Goal: Task Accomplishment & Management: Use online tool/utility

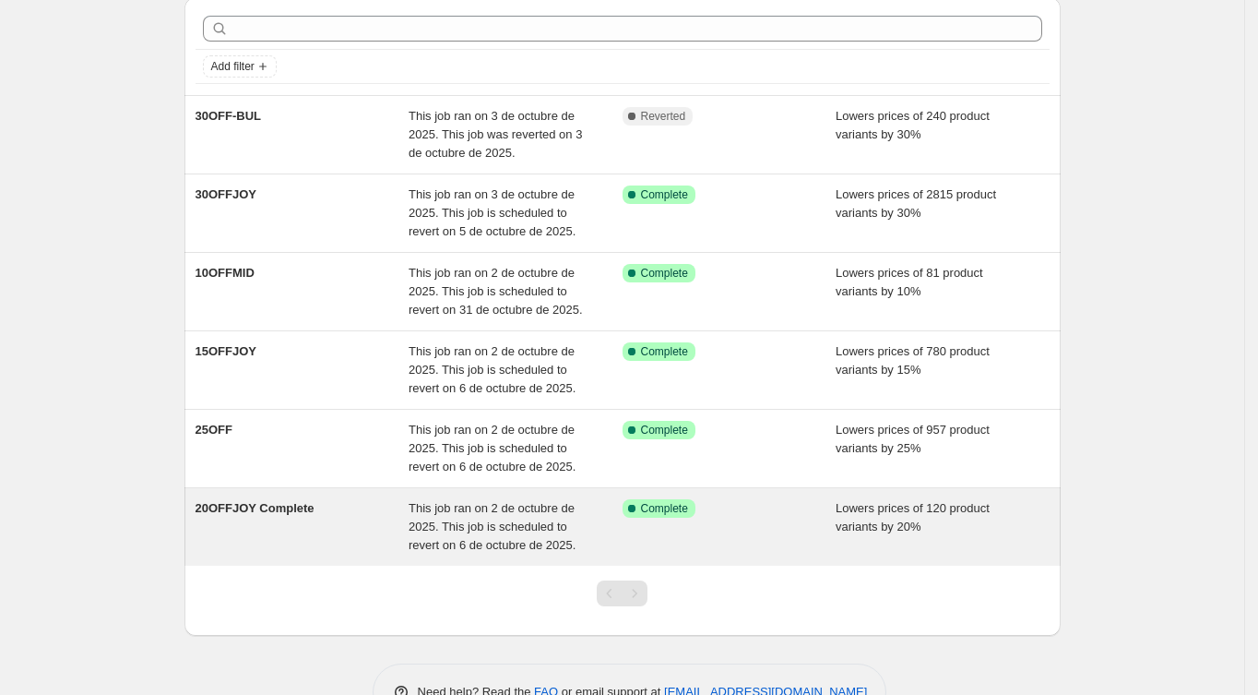
scroll to position [123, 0]
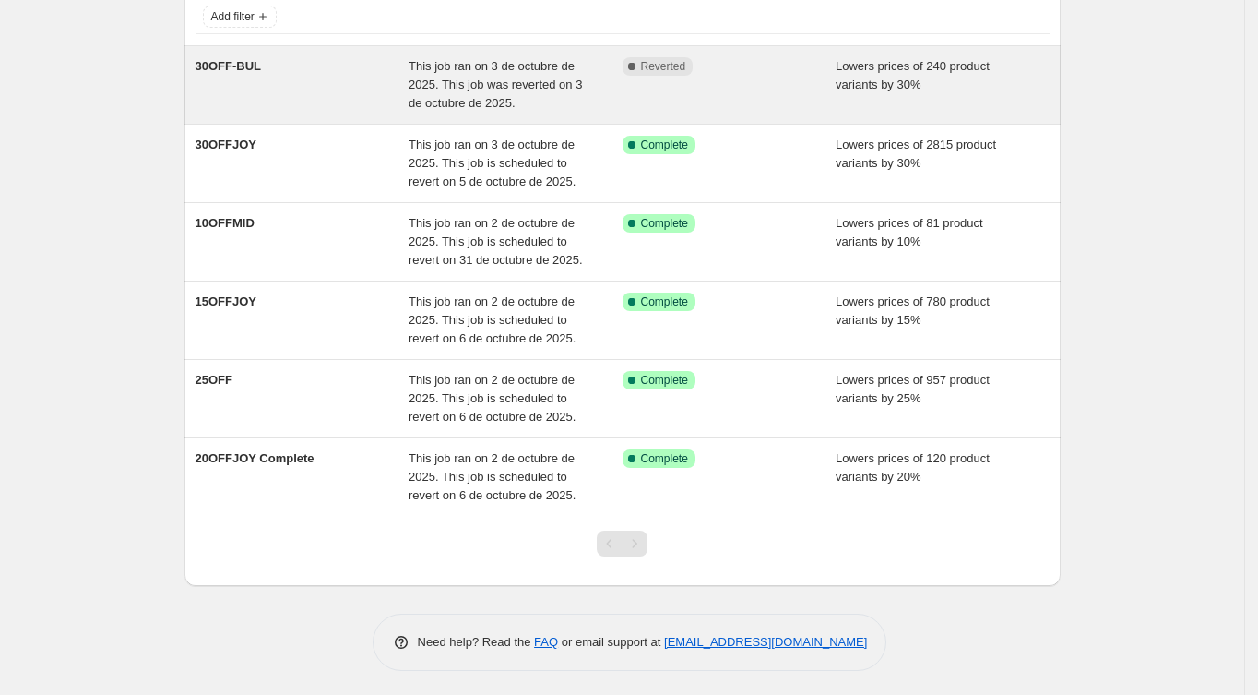
click at [657, 63] on span "Reverted" at bounding box center [663, 66] width 45 height 15
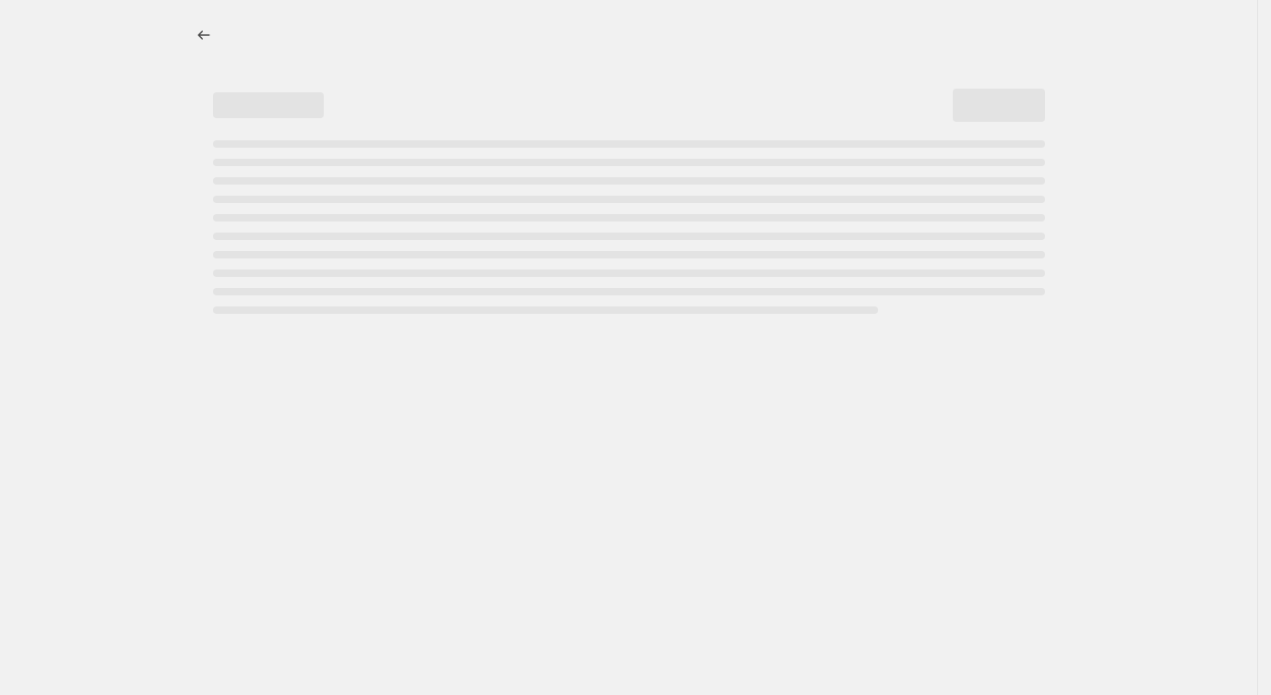
select select "percentage"
select select "collection"
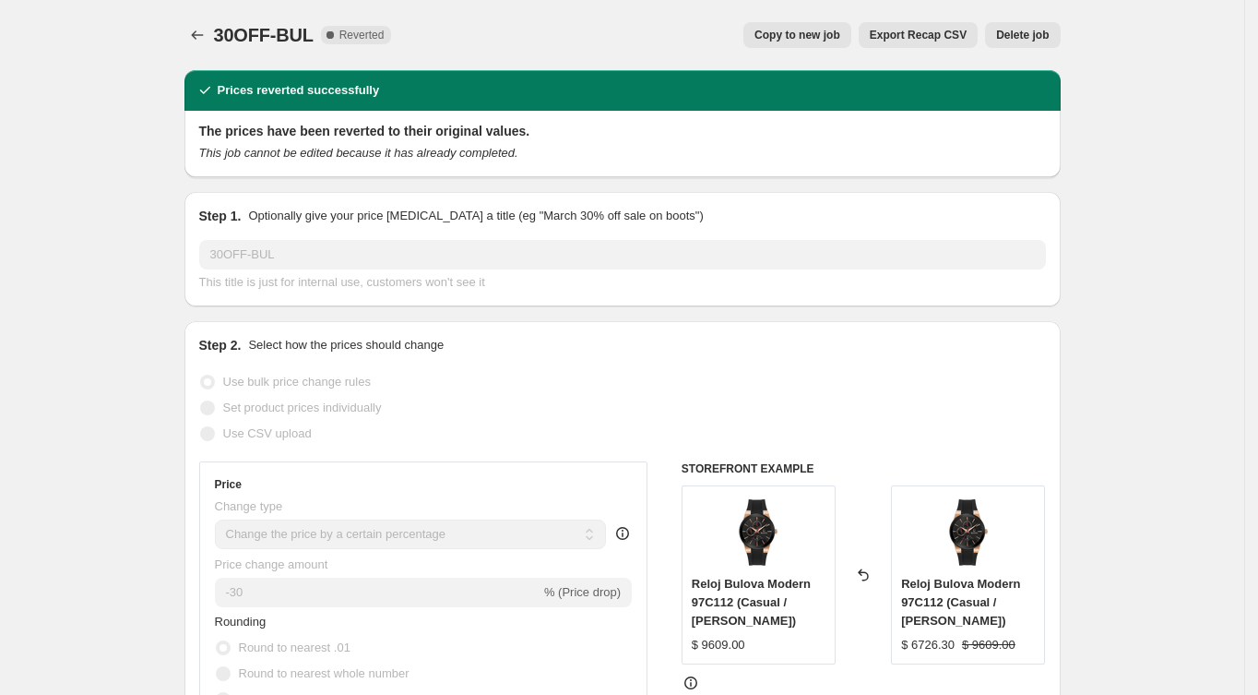
click at [1014, 30] on span "Delete job" at bounding box center [1022, 35] width 53 height 15
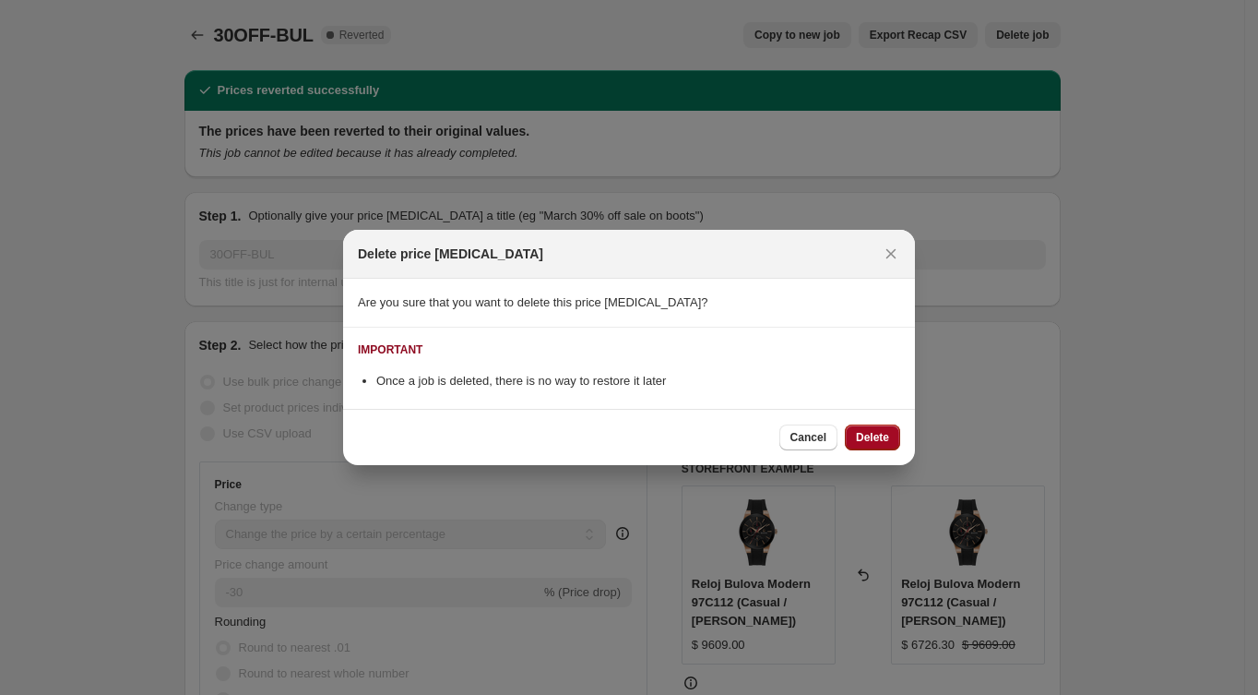
click at [873, 442] on span "Delete" at bounding box center [872, 437] width 33 height 15
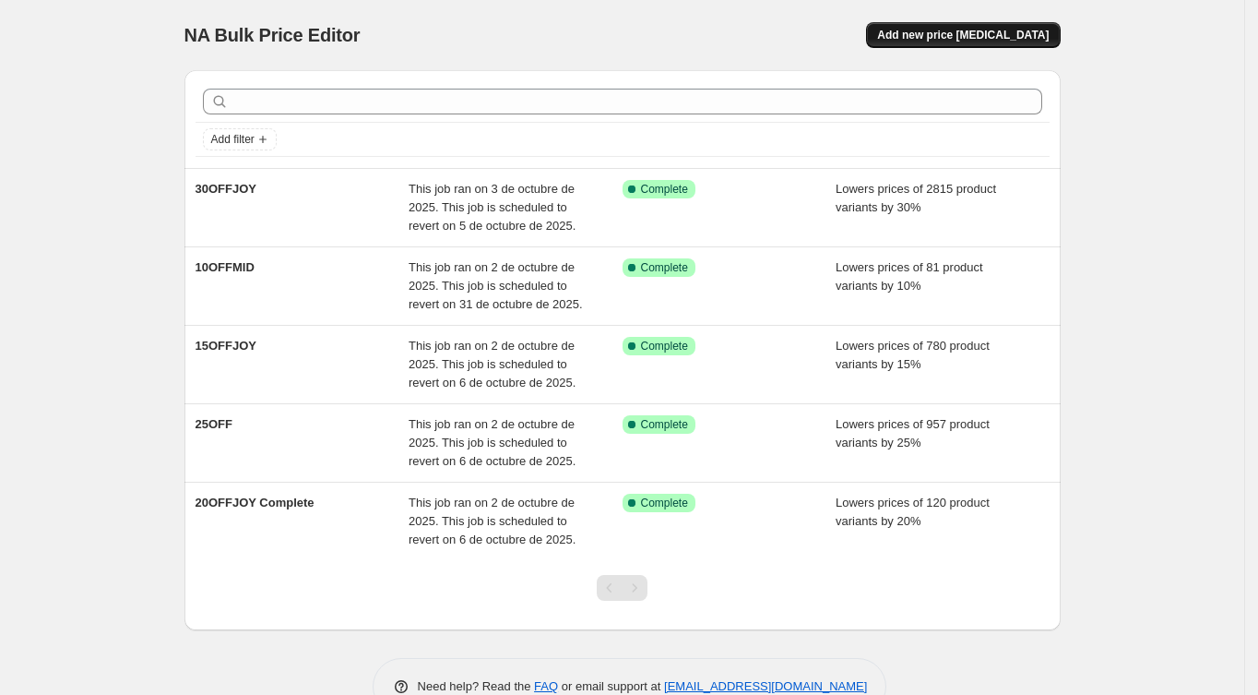
click at [987, 39] on span "Add new price [MEDICAL_DATA]" at bounding box center [963, 35] width 172 height 15
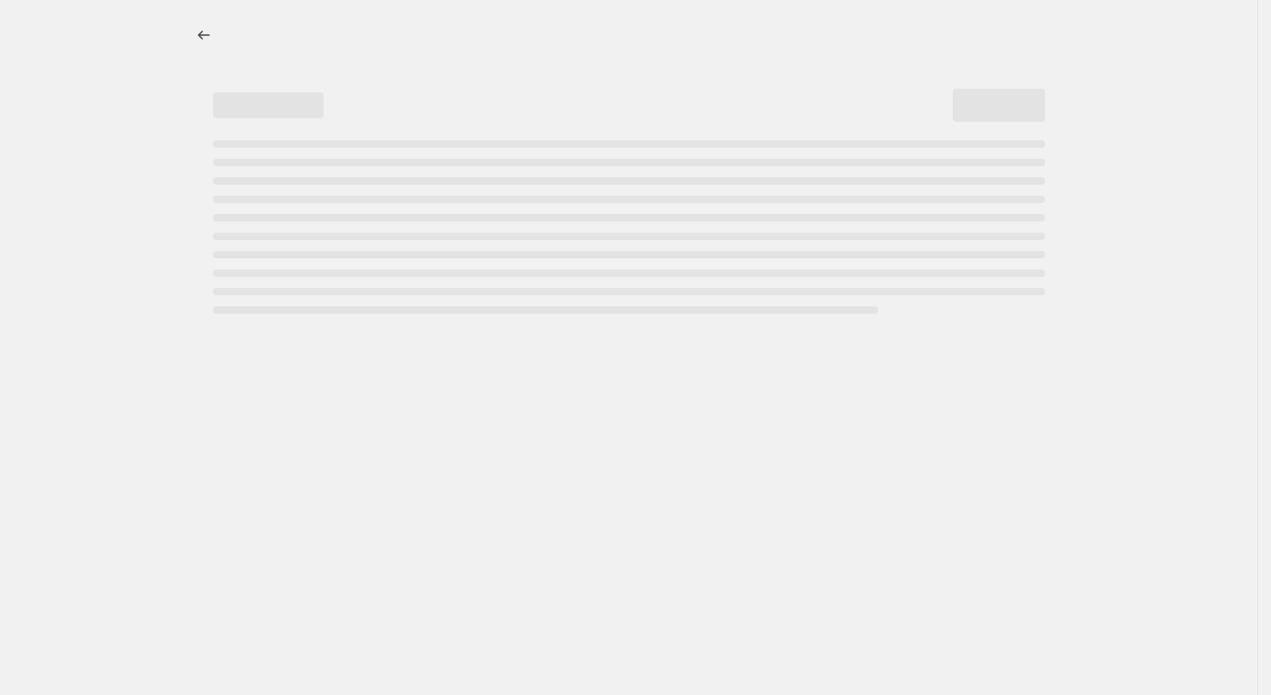
select select "percentage"
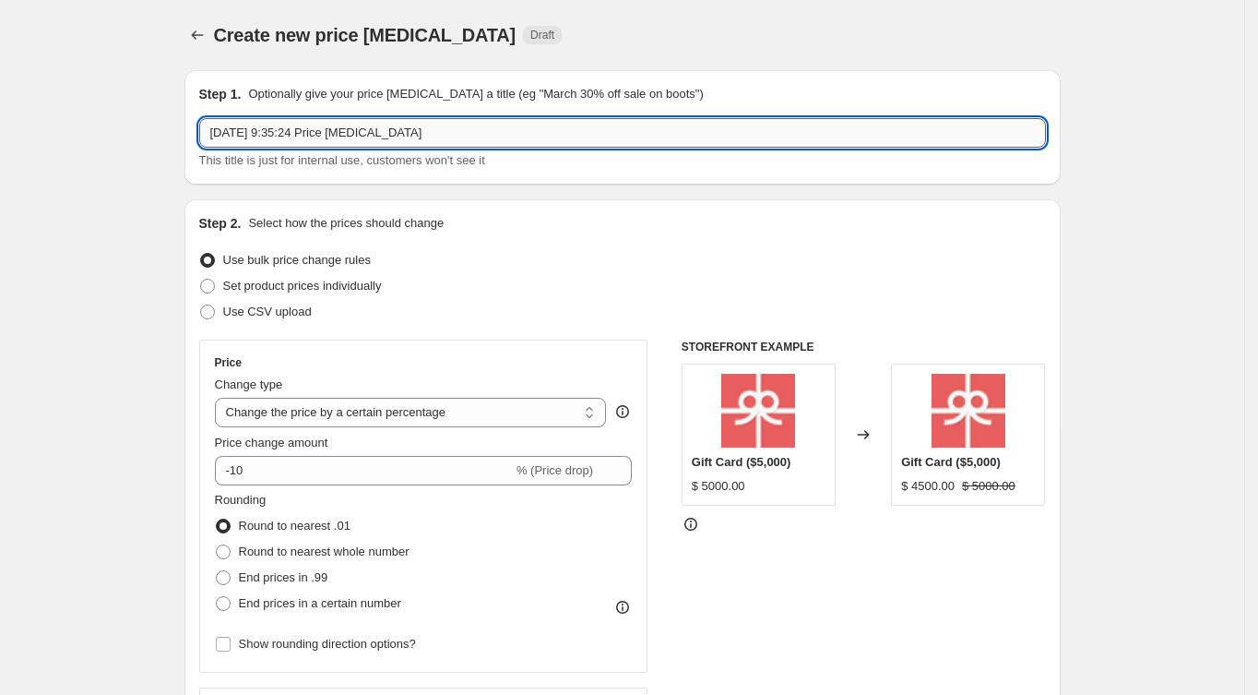
click at [245, 137] on input "4 oct 2025, 9:35:24 Price change job" at bounding box center [622, 133] width 847 height 30
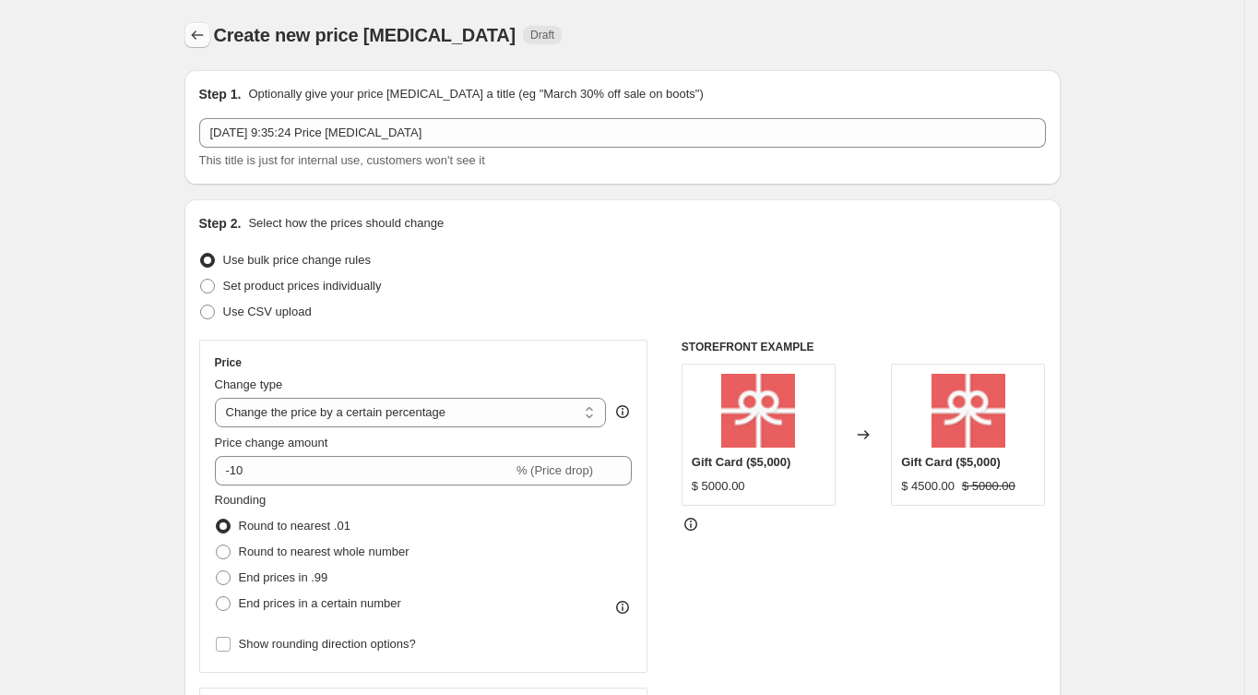
click at [207, 41] on icon "Price change jobs" at bounding box center [197, 35] width 18 height 18
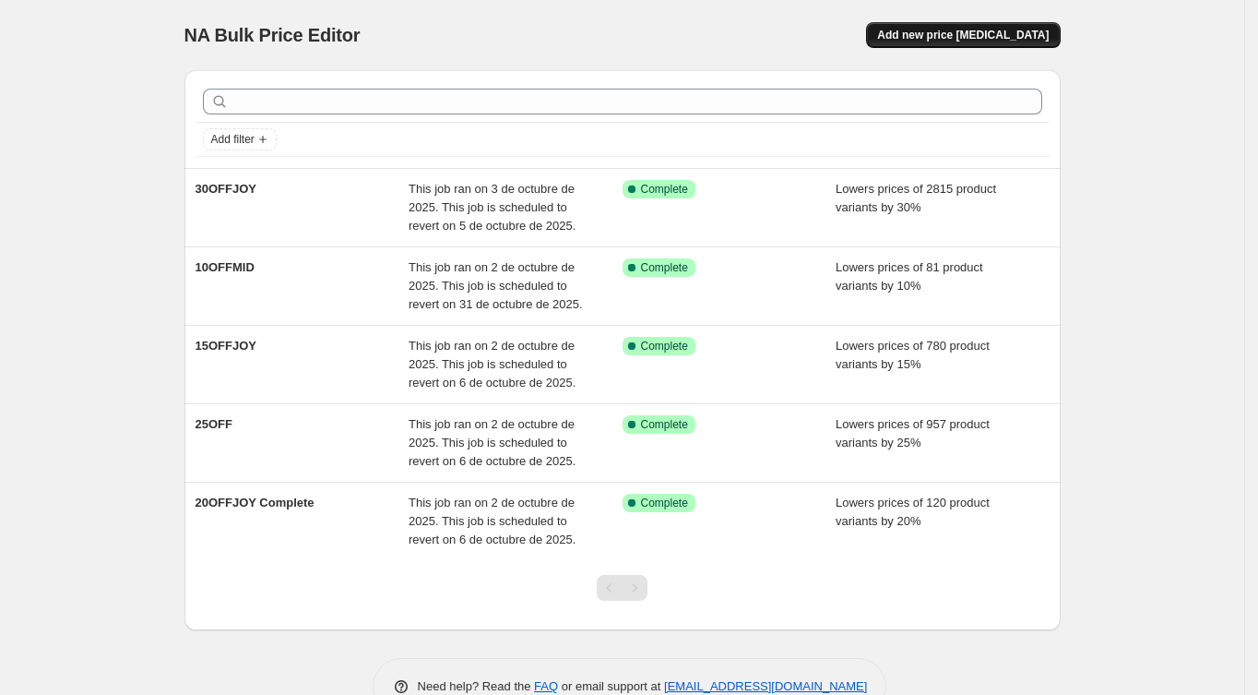
click at [948, 34] on span "Add new price [MEDICAL_DATA]" at bounding box center [963, 35] width 172 height 15
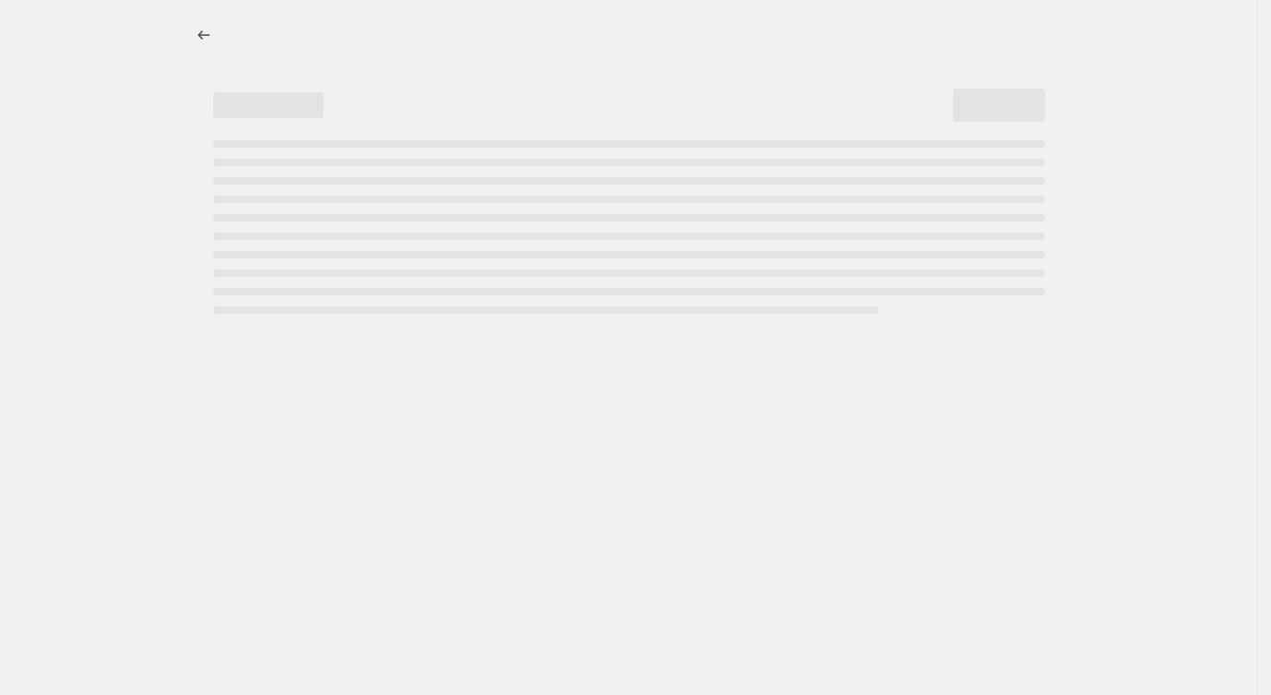
select select "percentage"
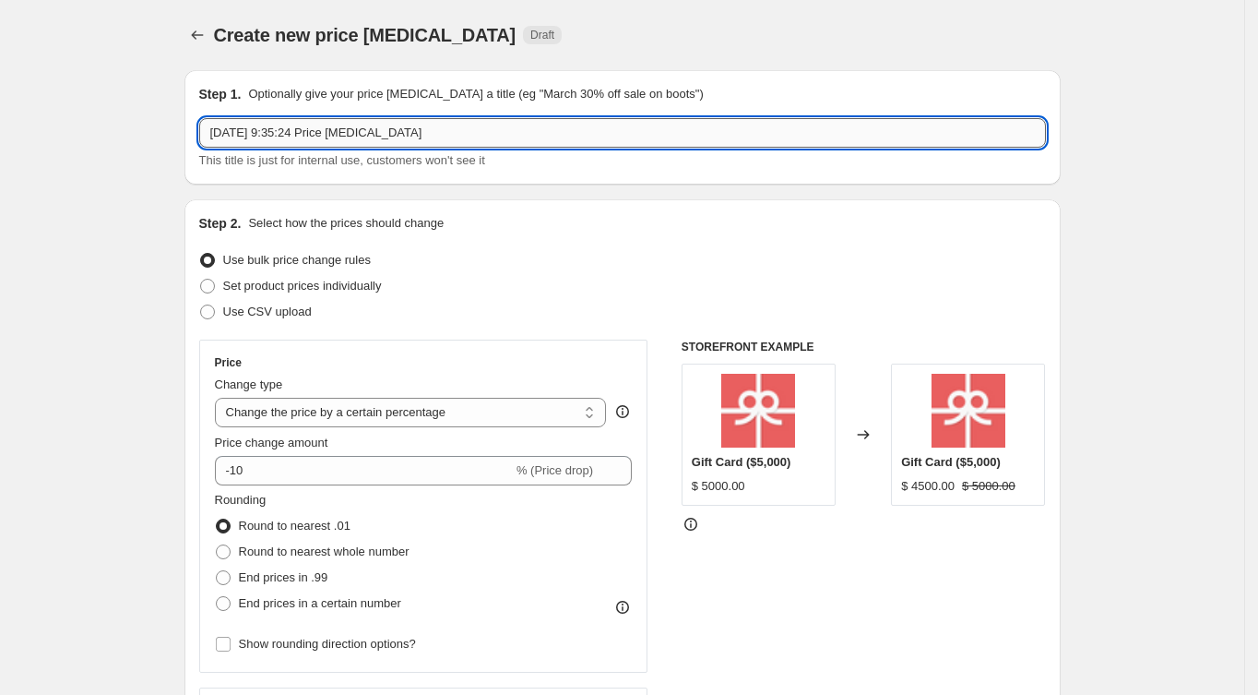
click at [316, 139] on input "4 oct 2025, 9:35:24 Price change job" at bounding box center [622, 133] width 847 height 30
drag, startPoint x: 428, startPoint y: 132, endPoint x: 141, endPoint y: 129, distance: 286.9
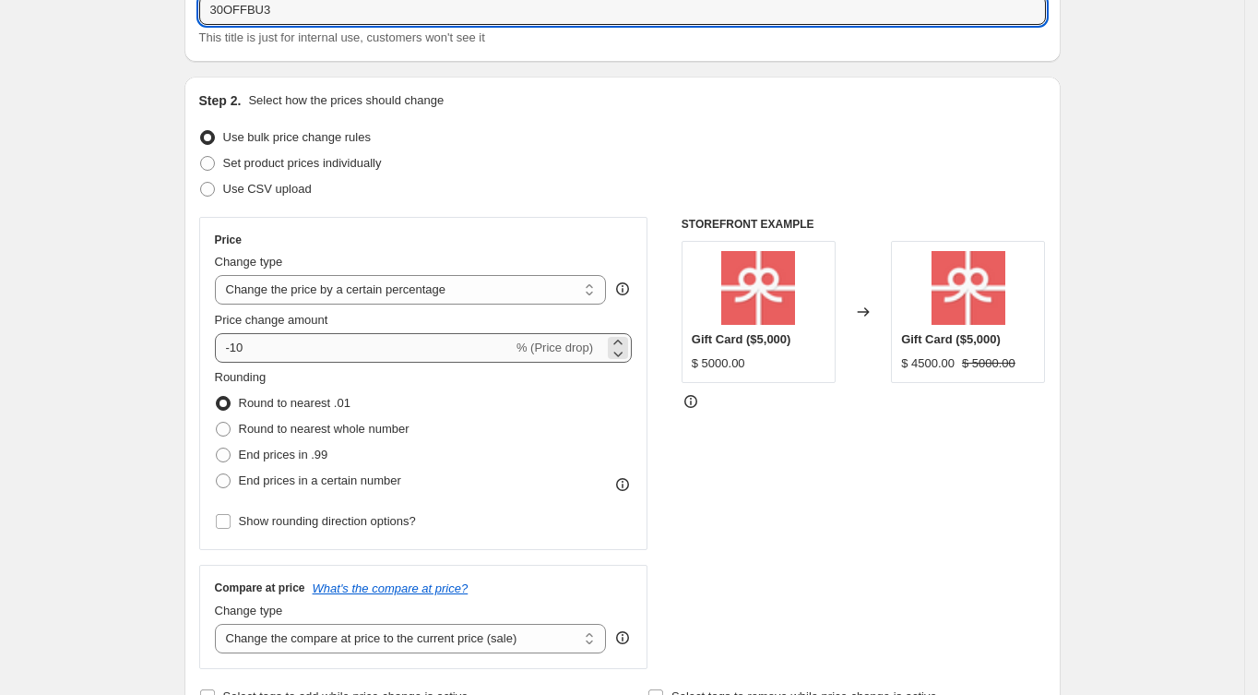
type input "30OFFBU3"
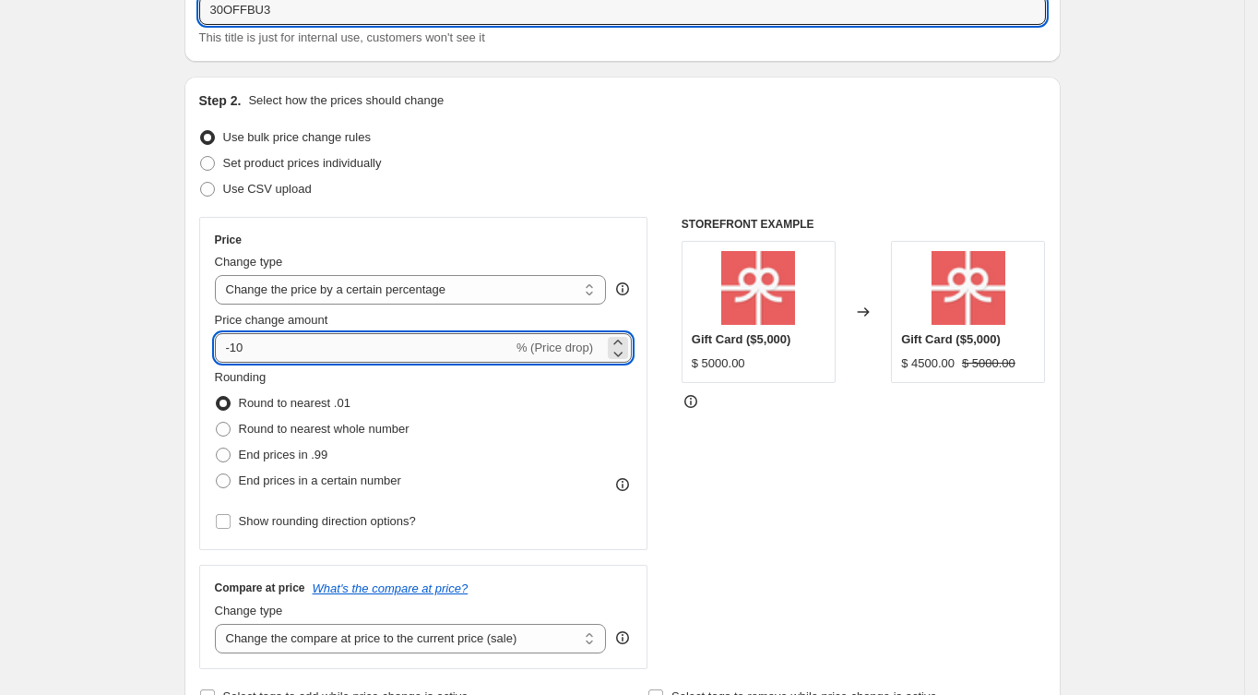
click at [265, 342] on input "-10" at bounding box center [364, 348] width 298 height 30
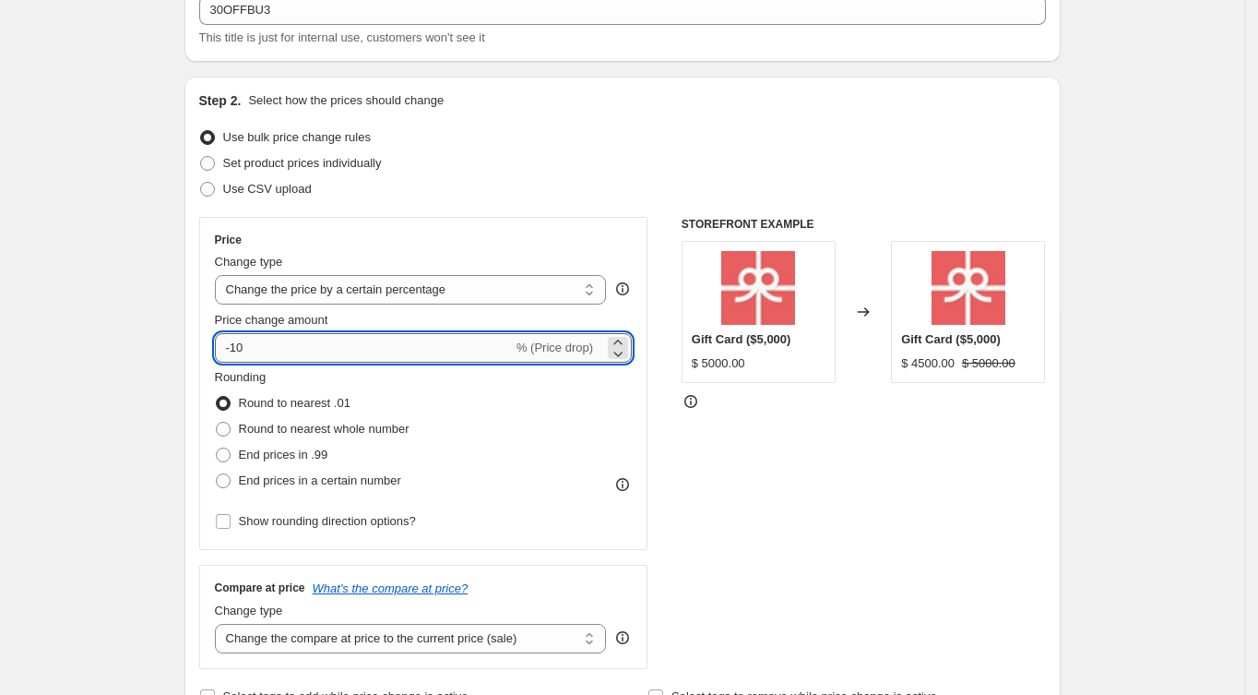
type input "-1"
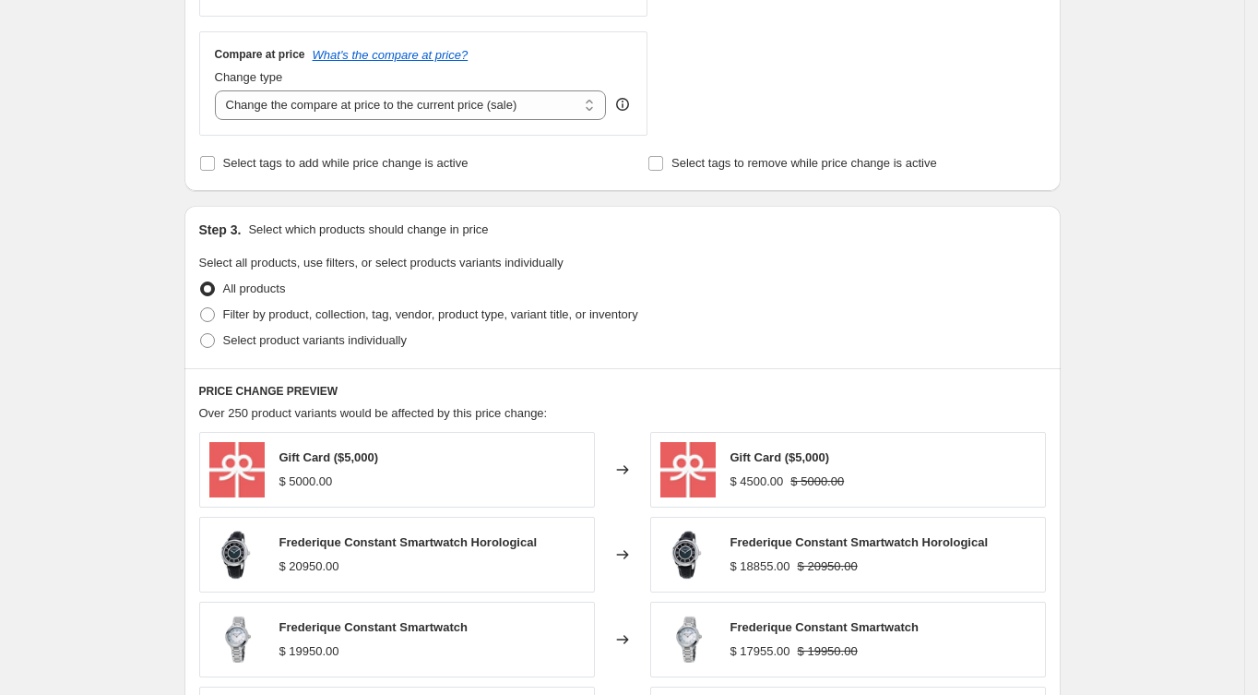
scroll to position [738, 0]
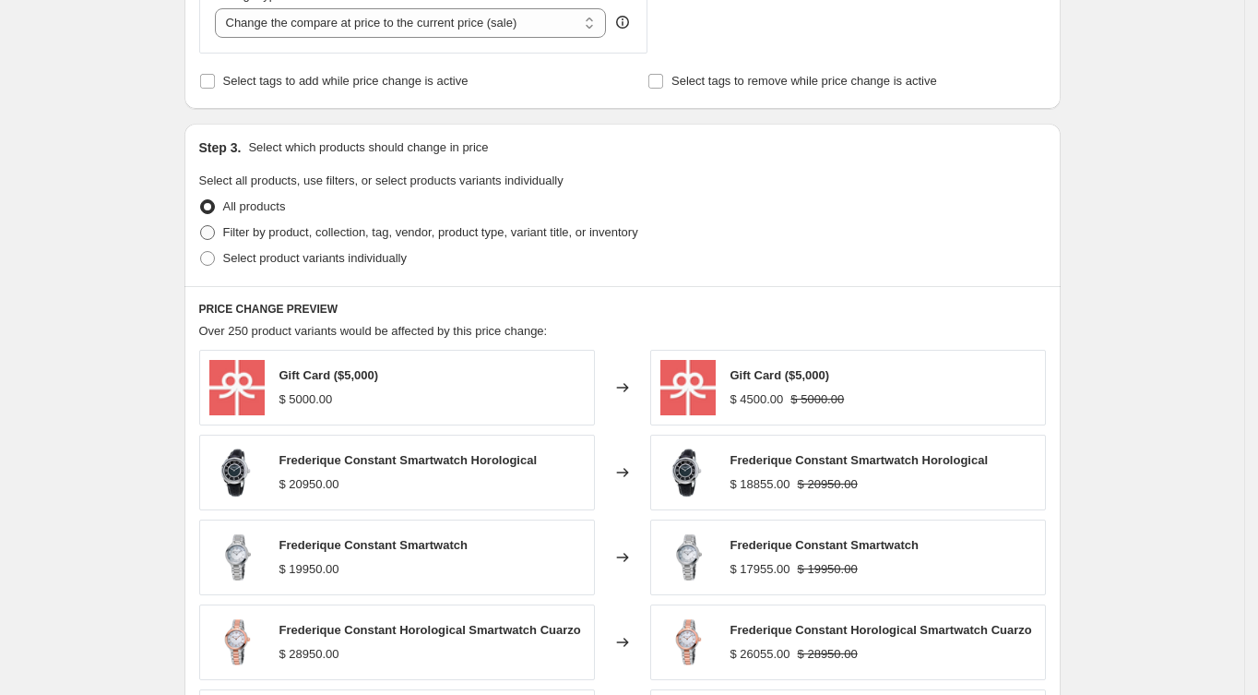
type input "-30"
click at [241, 235] on span "Filter by product, collection, tag, vendor, product type, variant title, or inv…" at bounding box center [430, 232] width 415 height 14
click at [201, 226] on input "Filter by product, collection, tag, vendor, product type, variant title, or inv…" at bounding box center [200, 225] width 1 height 1
radio input "true"
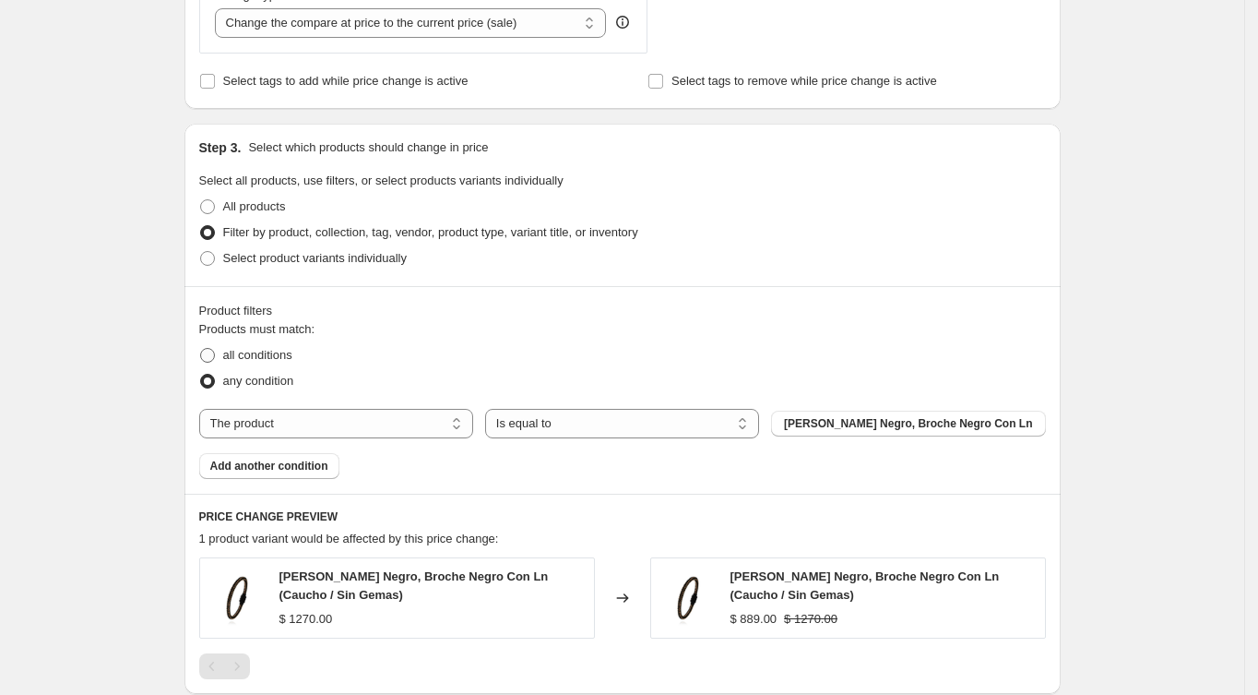
click at [266, 358] on span "all conditions" at bounding box center [257, 355] width 69 height 14
click at [201, 349] on input "all conditions" at bounding box center [200, 348] width 1 height 1
radio input "true"
click at [249, 422] on select "The product The product's collection The product's tag The product's vendor The…" at bounding box center [336, 424] width 274 height 30
select select "collection"
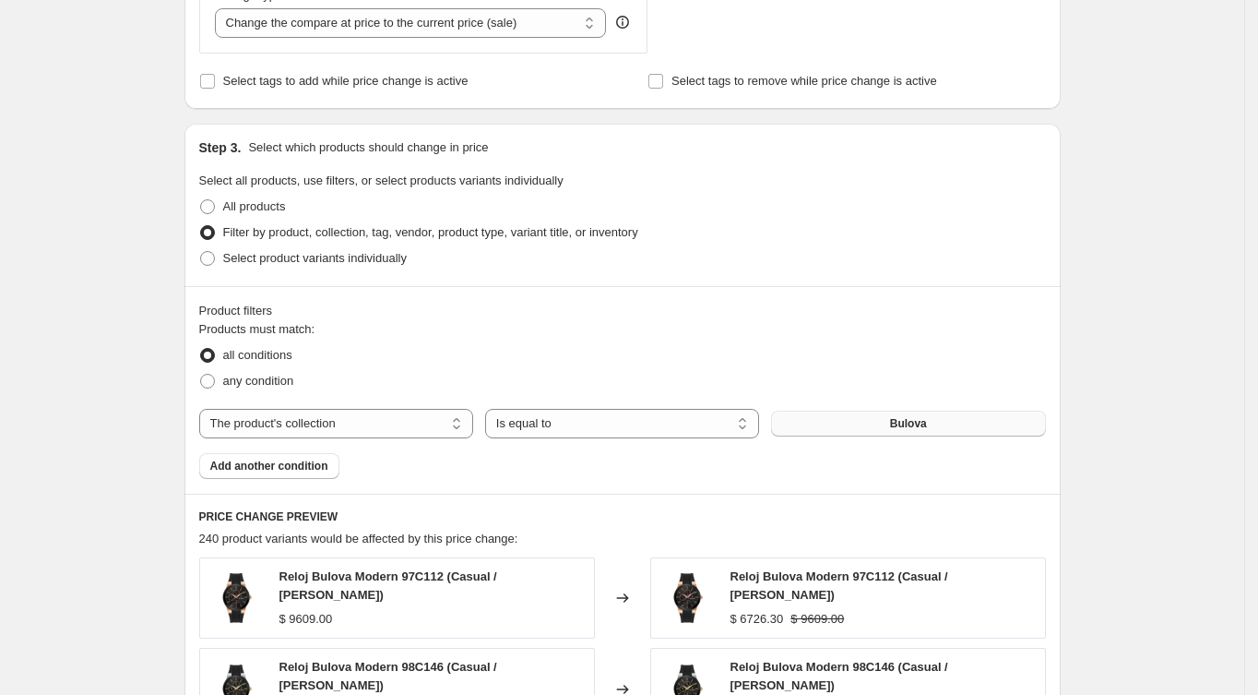
click at [927, 425] on span "Bulova" at bounding box center [908, 423] width 37 height 15
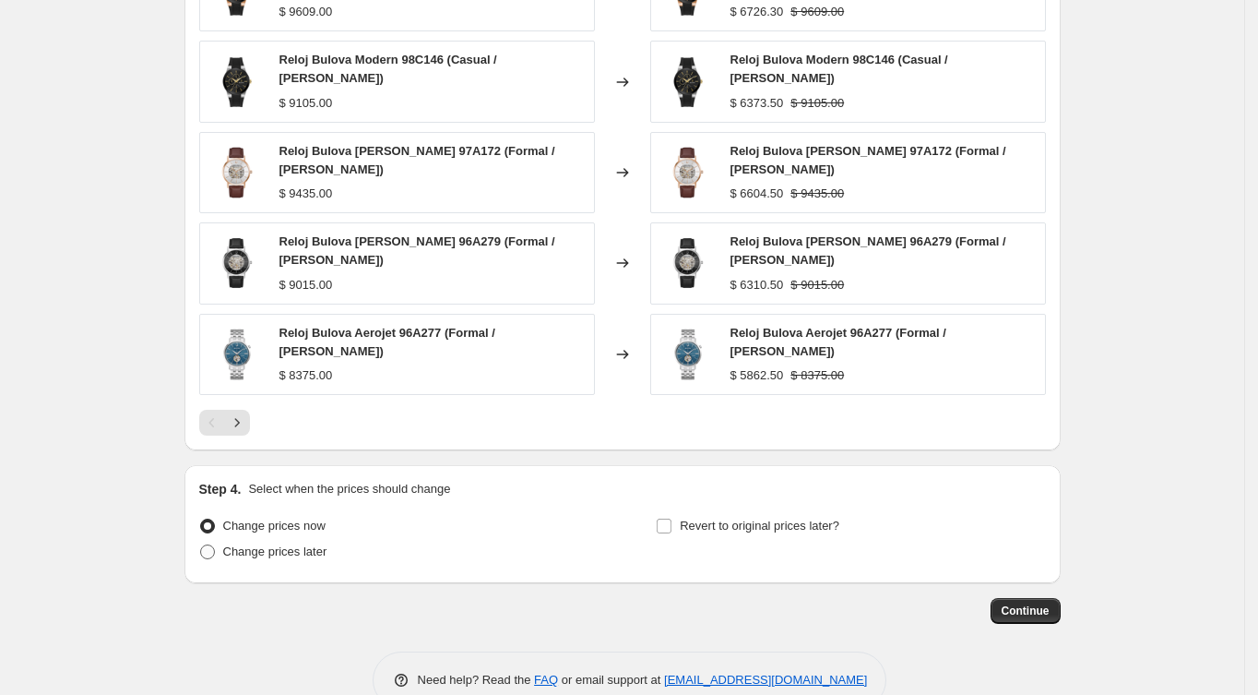
scroll to position [1352, 0]
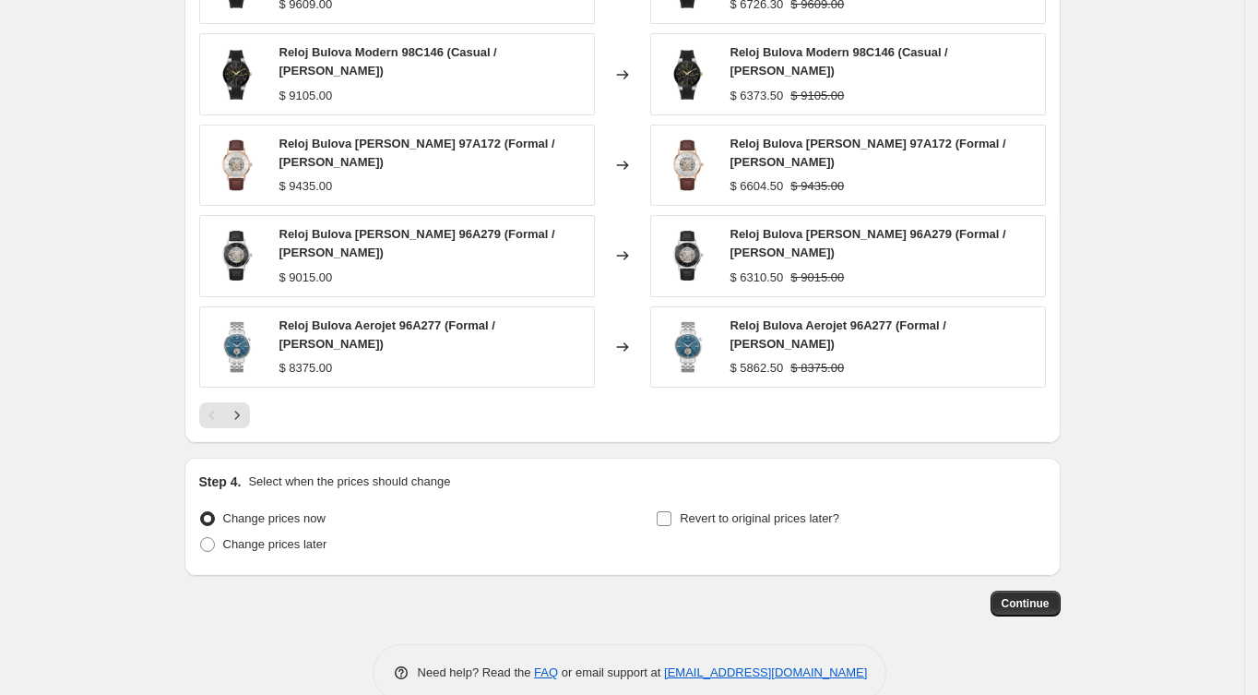
click at [694, 511] on span "Revert to original prices later?" at bounding box center [760, 518] width 160 height 14
click at [671, 511] on input "Revert to original prices later?" at bounding box center [664, 518] width 15 height 15
checkbox input "true"
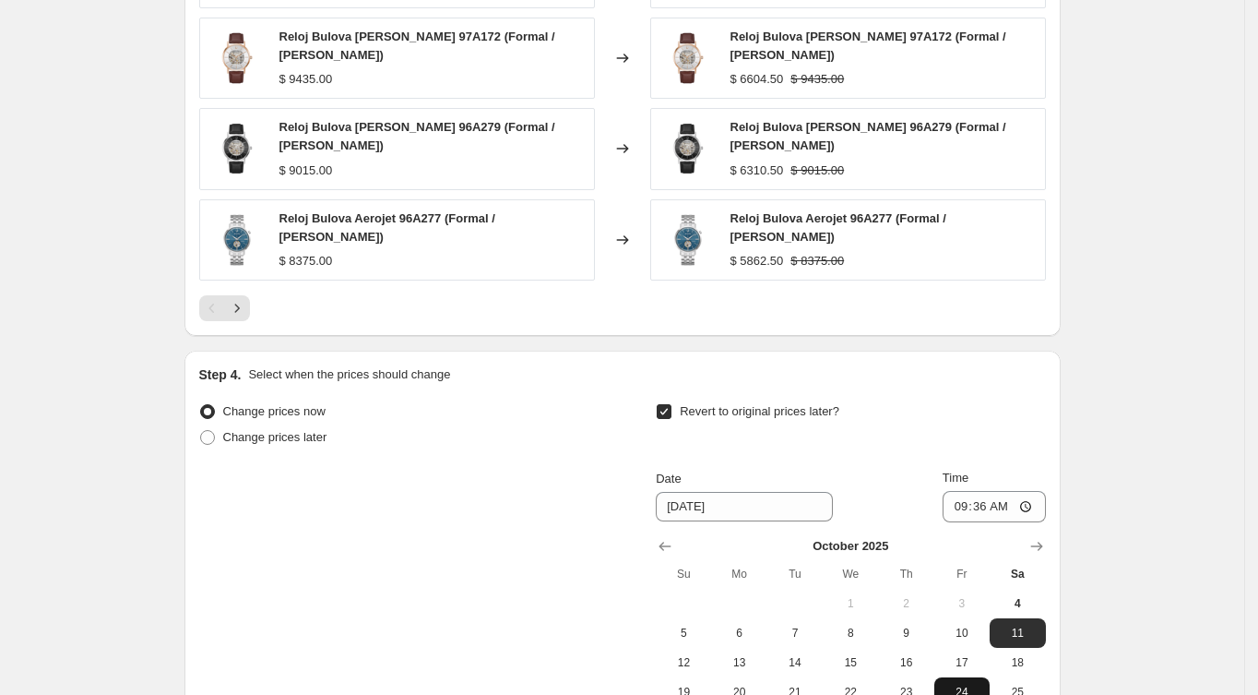
scroll to position [1598, 0]
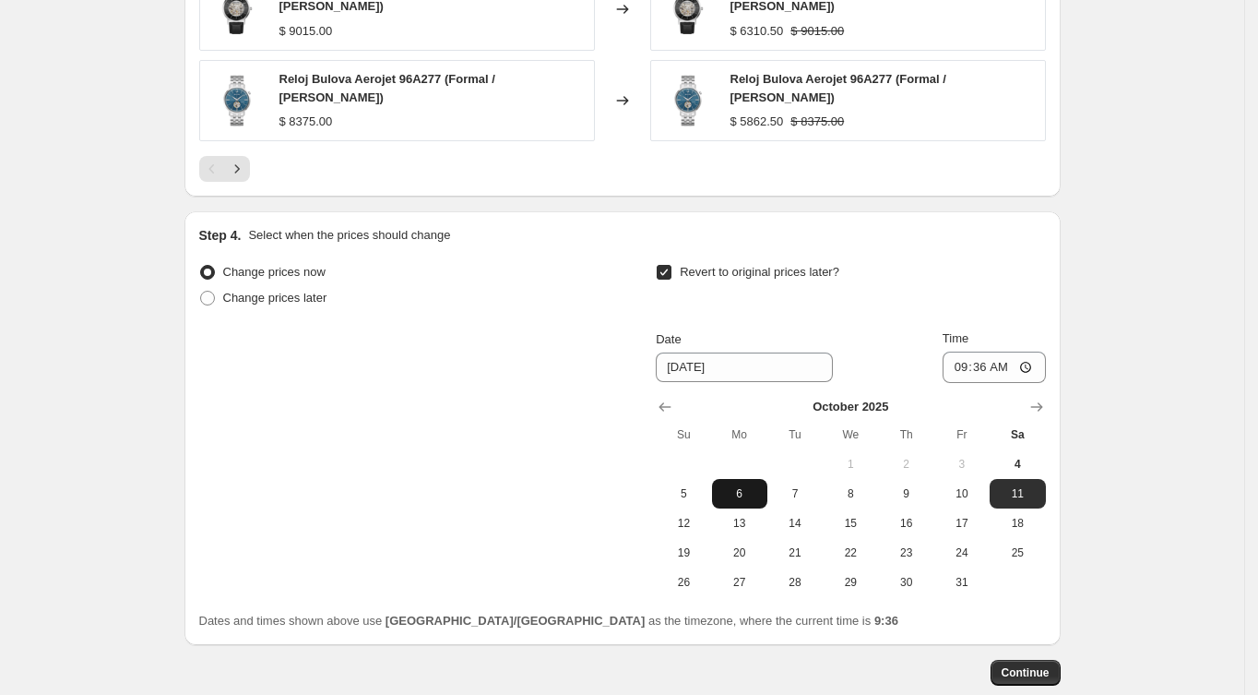
click at [754, 486] on span "6" at bounding box center [739, 493] width 41 height 15
type input "[DATE]"
click at [964, 351] on input "09:36" at bounding box center [994, 366] width 103 height 31
type input "05:00"
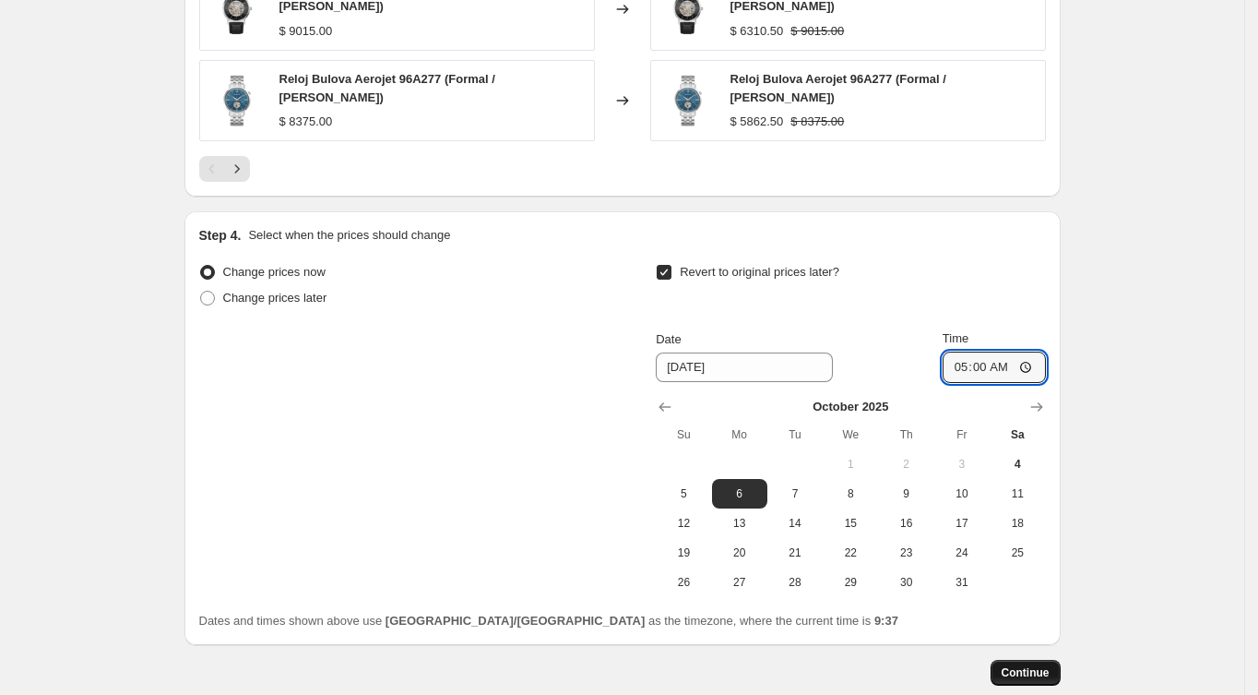
click at [1038, 665] on span "Continue" at bounding box center [1026, 672] width 48 height 15
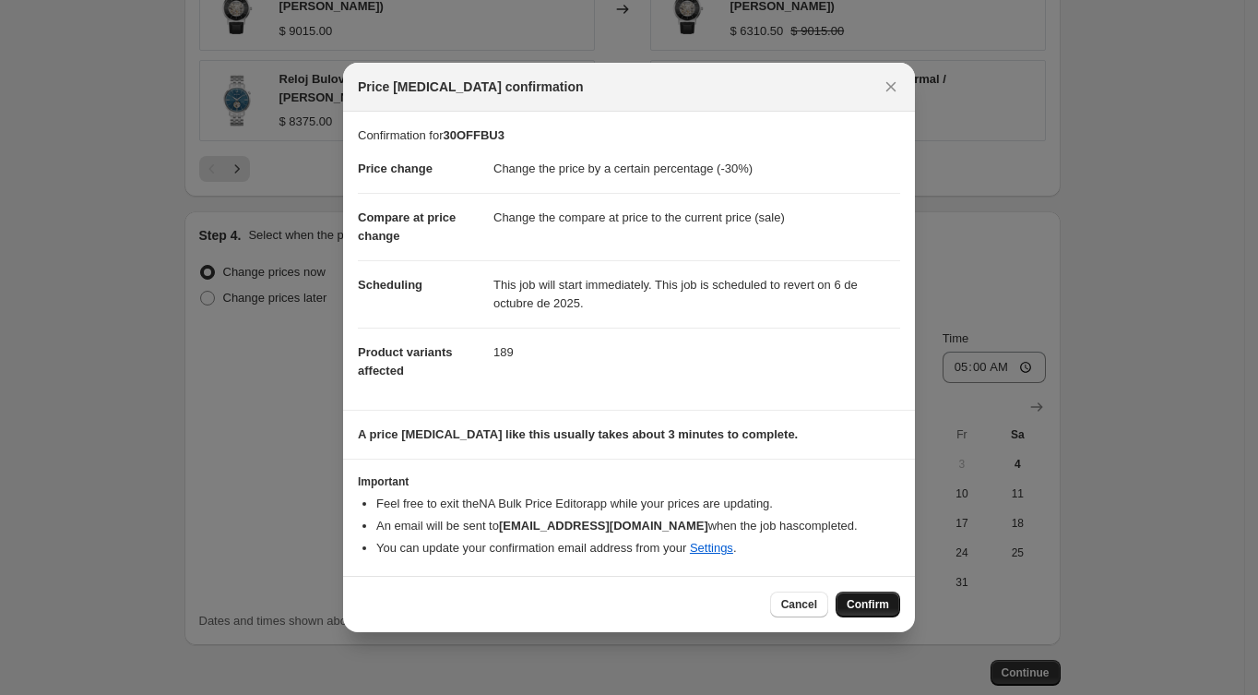
click at [876, 602] on span "Confirm" at bounding box center [868, 604] width 42 height 15
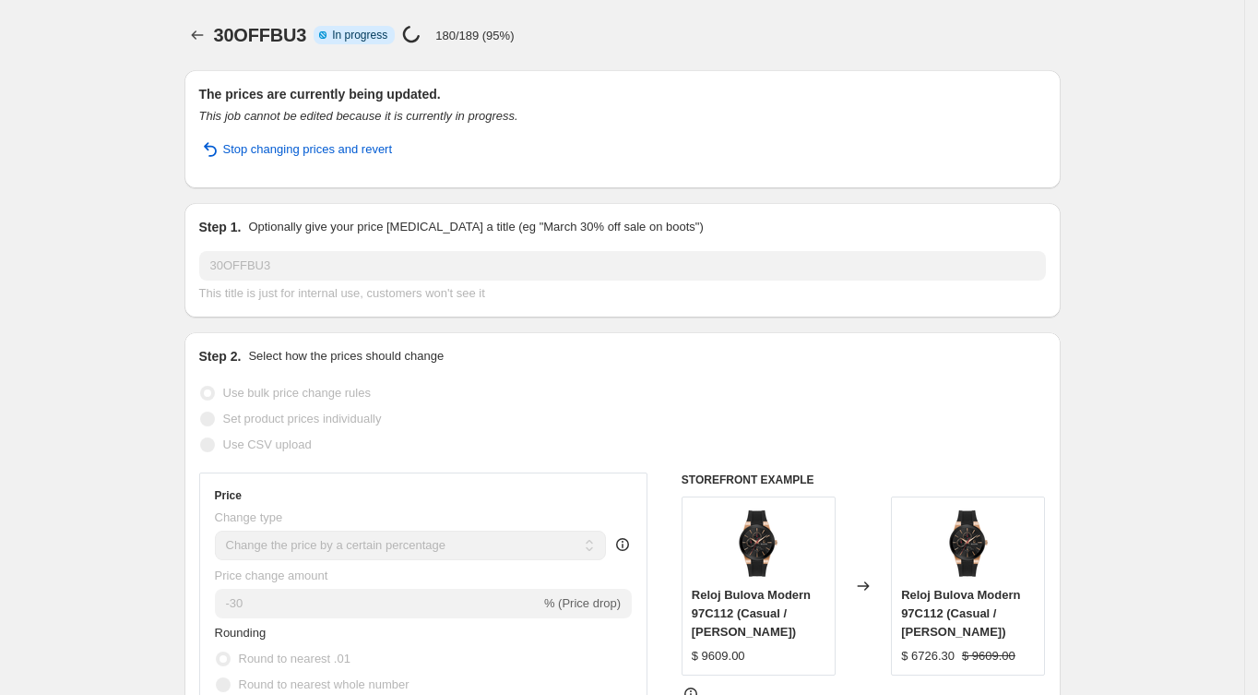
select select "percentage"
select select "collection"
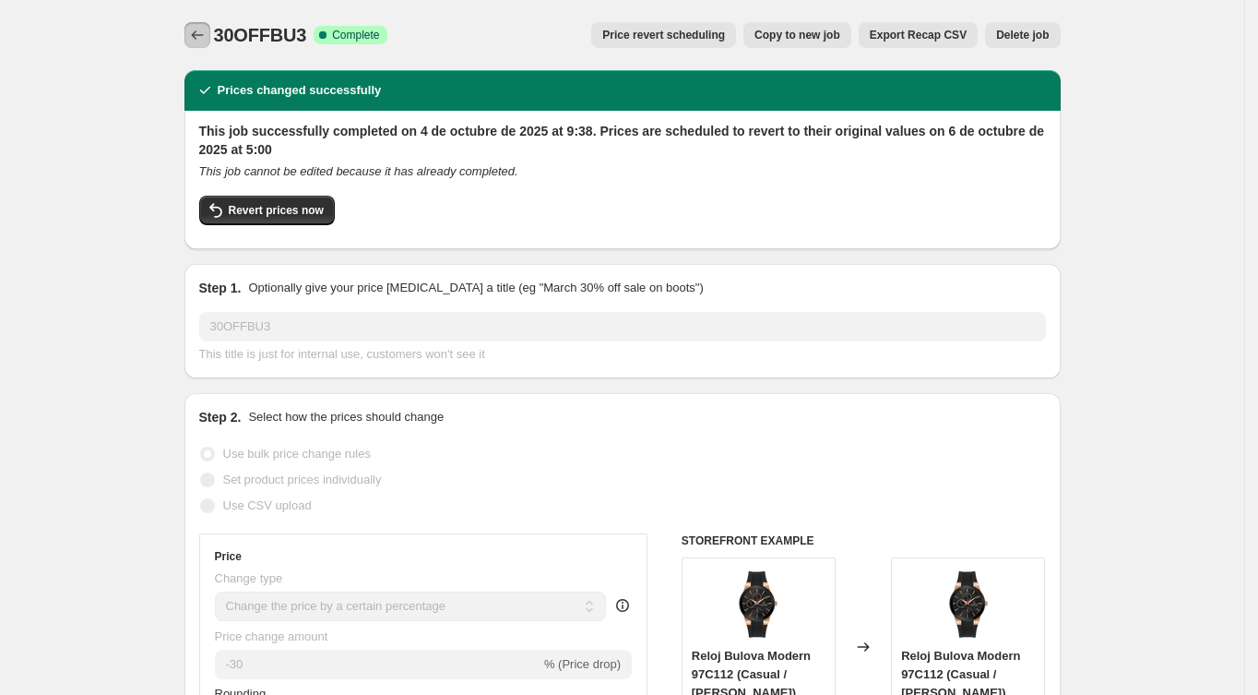
click at [196, 30] on icon "Price change jobs" at bounding box center [197, 35] width 18 height 18
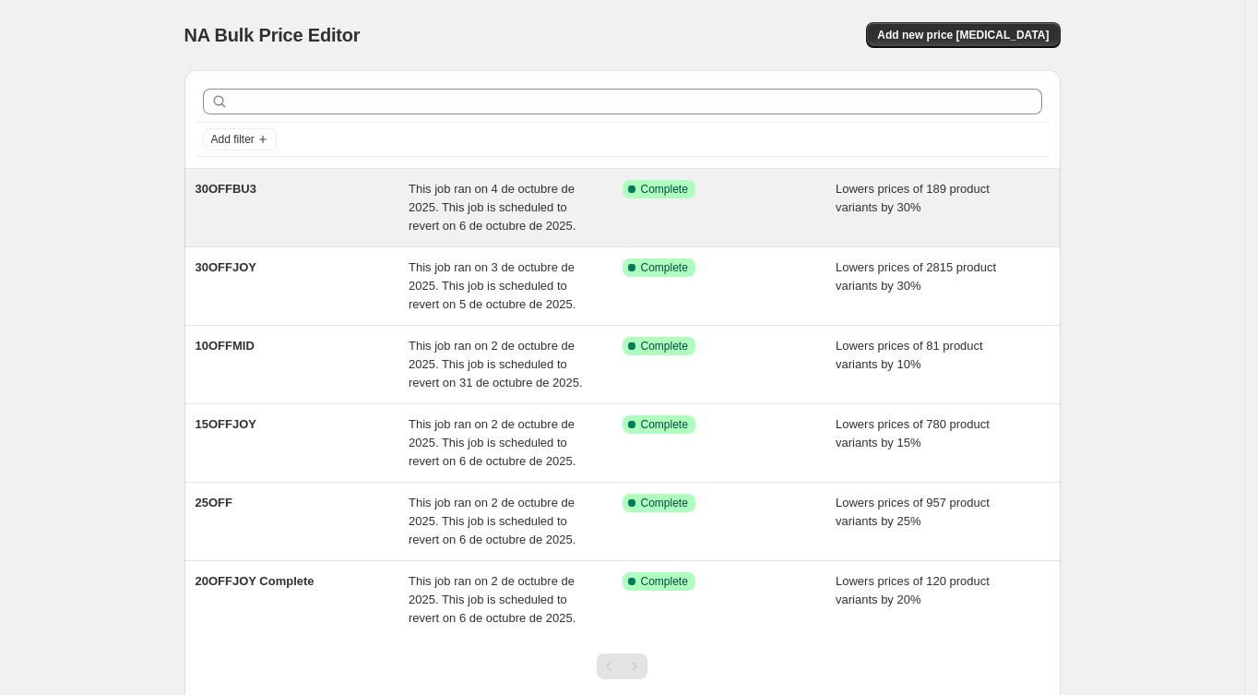
click at [485, 215] on div "This job ran on 4 de octubre de 2025. This job is scheduled to revert on 6 de o…" at bounding box center [516, 207] width 214 height 55
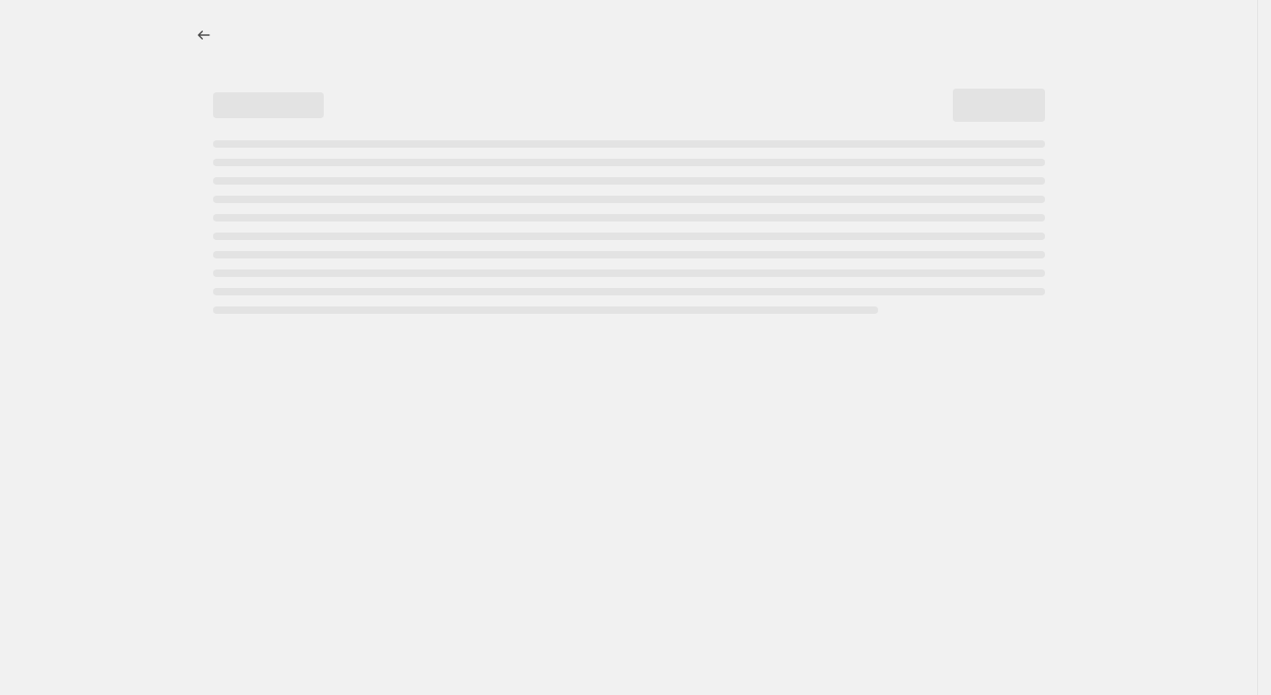
select select "percentage"
select select "collection"
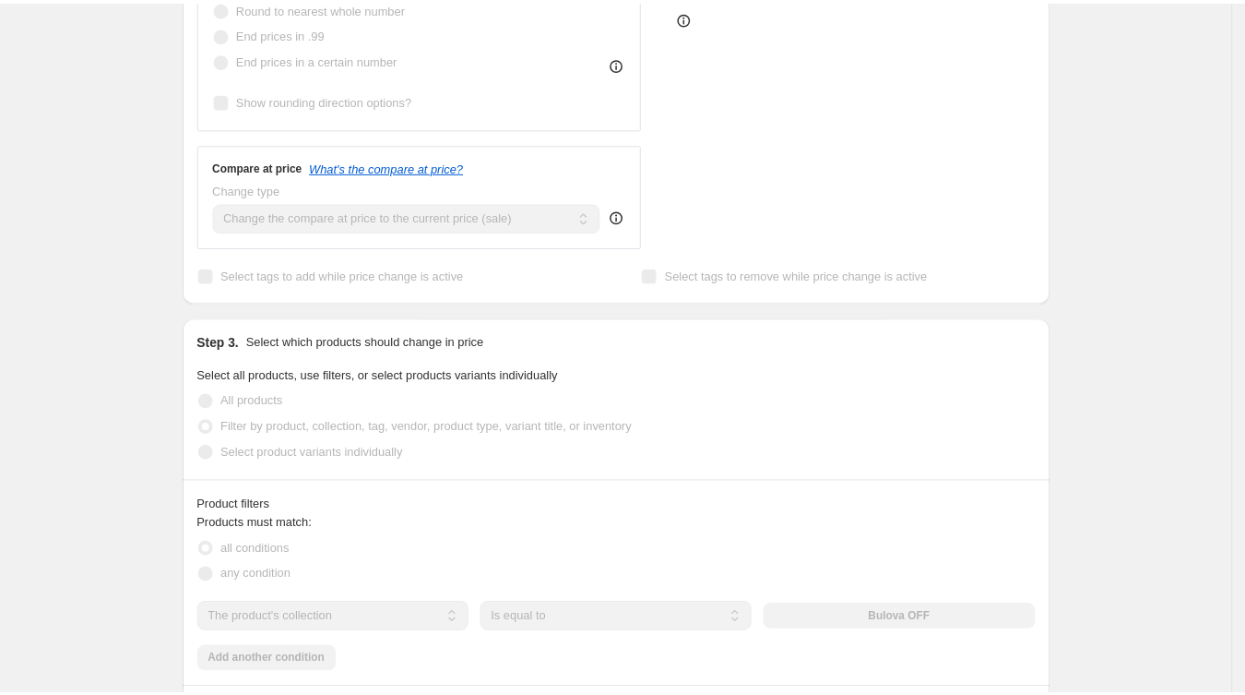
scroll to position [861, 0]
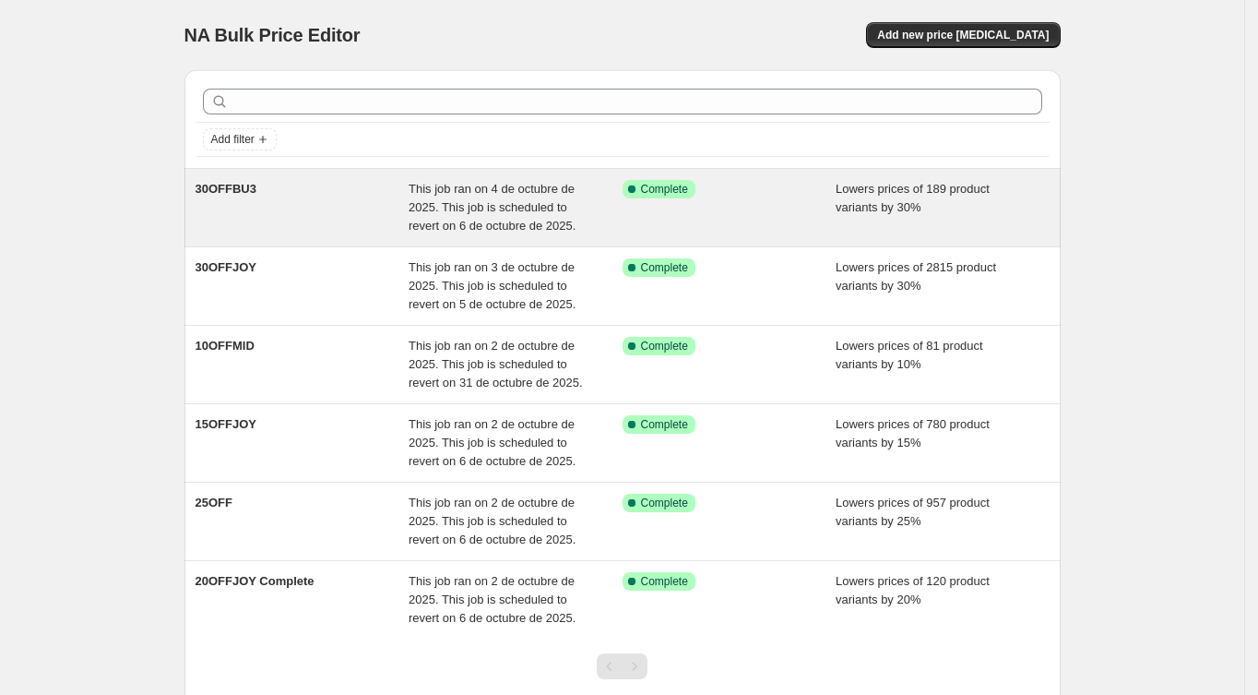
click at [467, 211] on span "This job ran on 4 de octubre de 2025. This job is scheduled to revert on 6 de o…" at bounding box center [492, 207] width 167 height 51
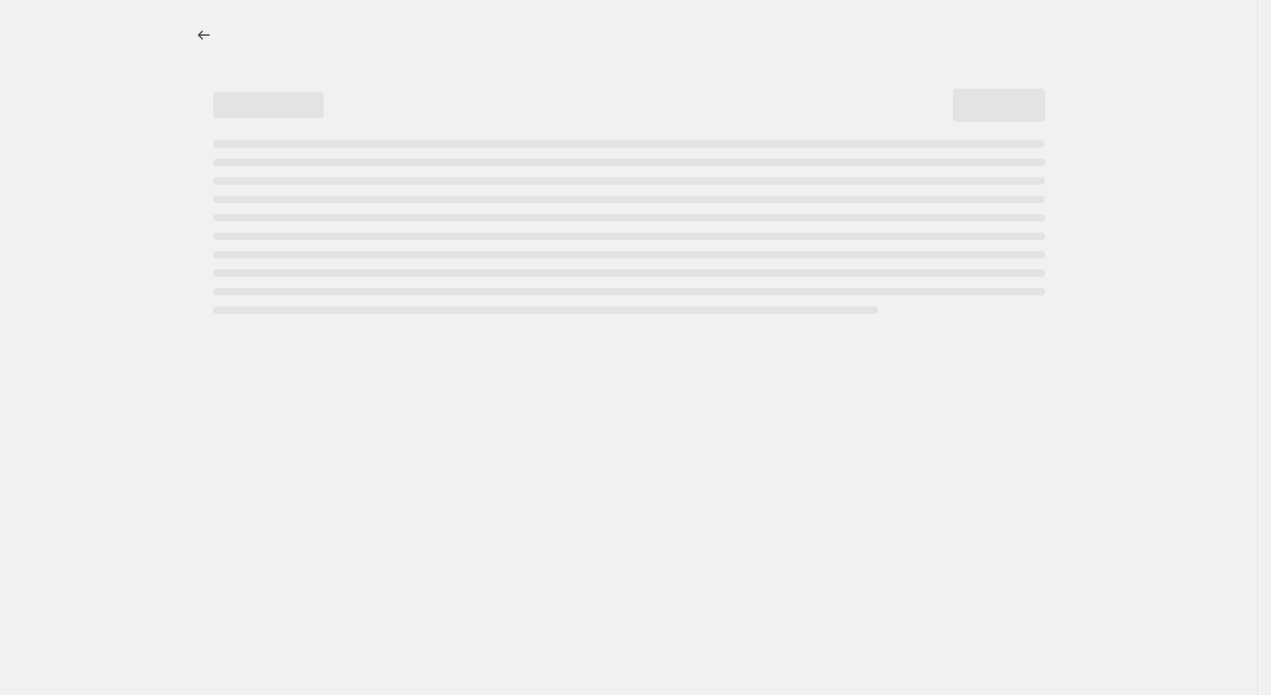
select select "percentage"
select select "collection"
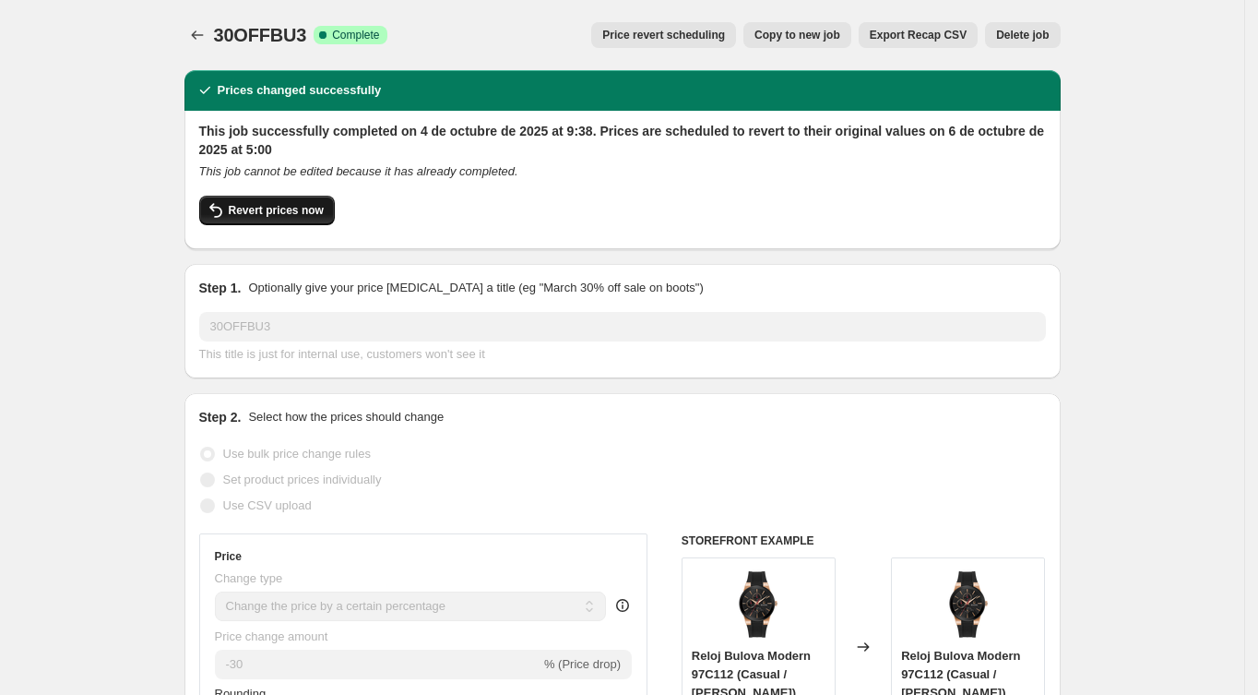
click at [287, 218] on button "Revert prices now" at bounding box center [267, 211] width 136 height 30
checkbox input "false"
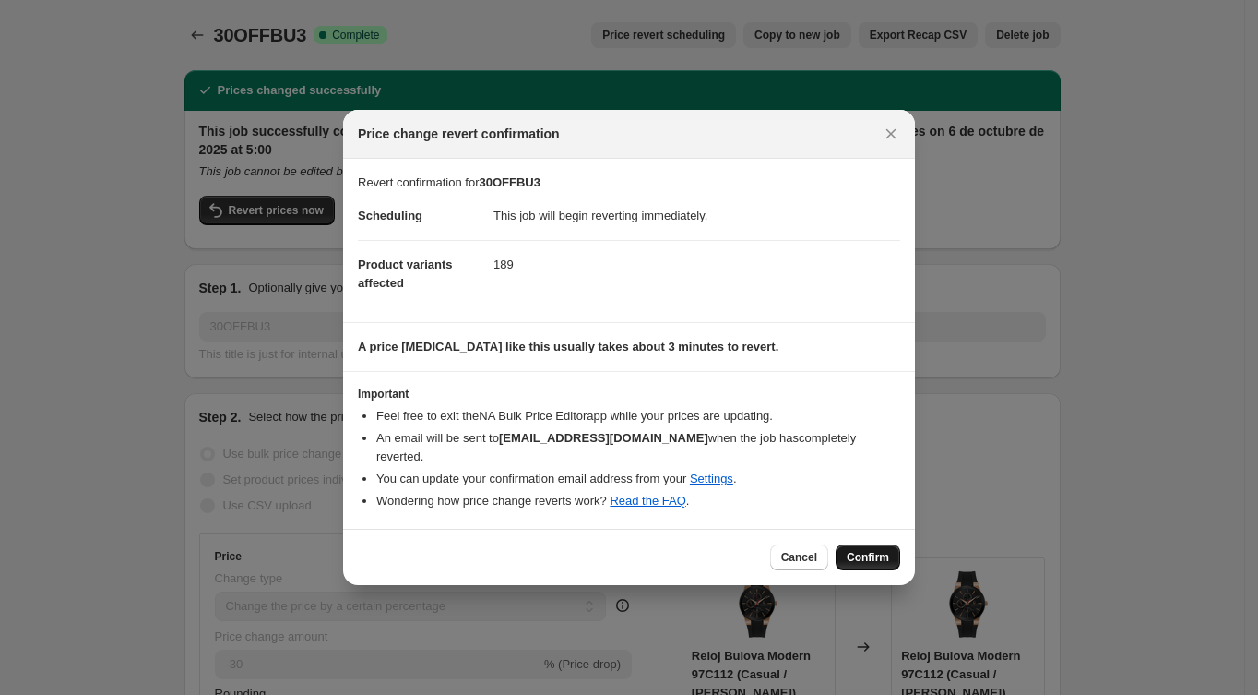
click at [873, 555] on span "Confirm" at bounding box center [868, 557] width 42 height 15
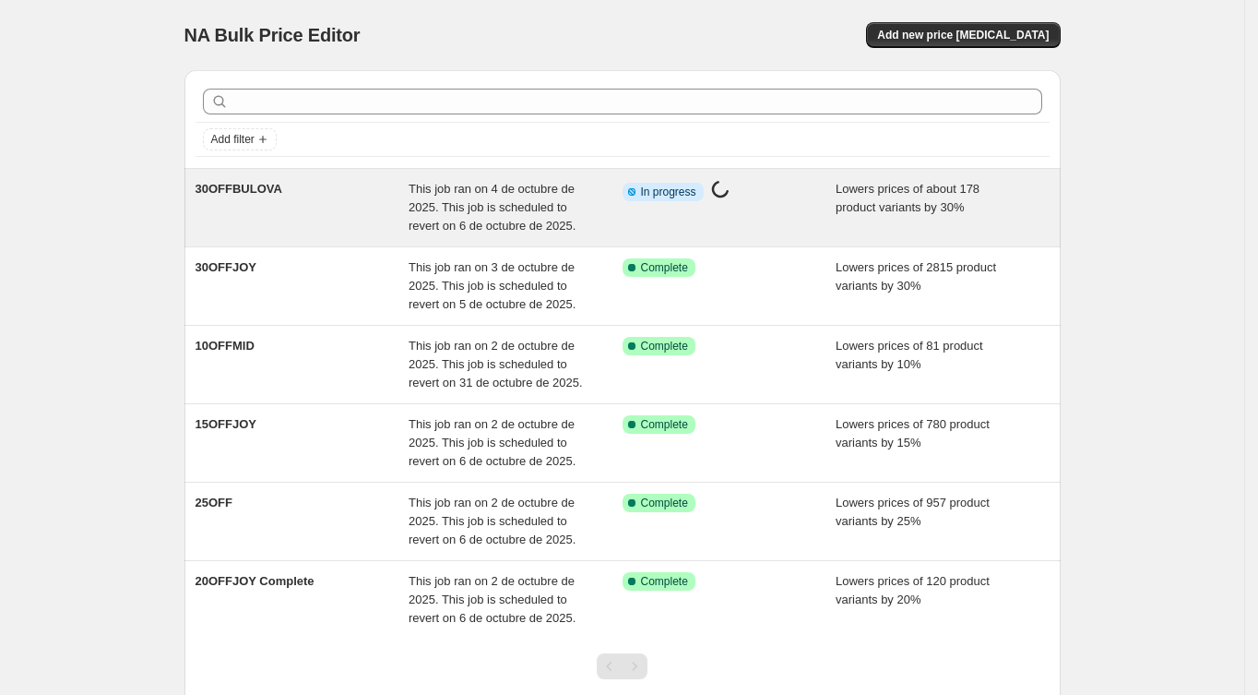
click at [615, 187] on div "This job ran on 4 de octubre de 2025. This job is scheduled to revert on 6 de o…" at bounding box center [516, 207] width 214 height 55
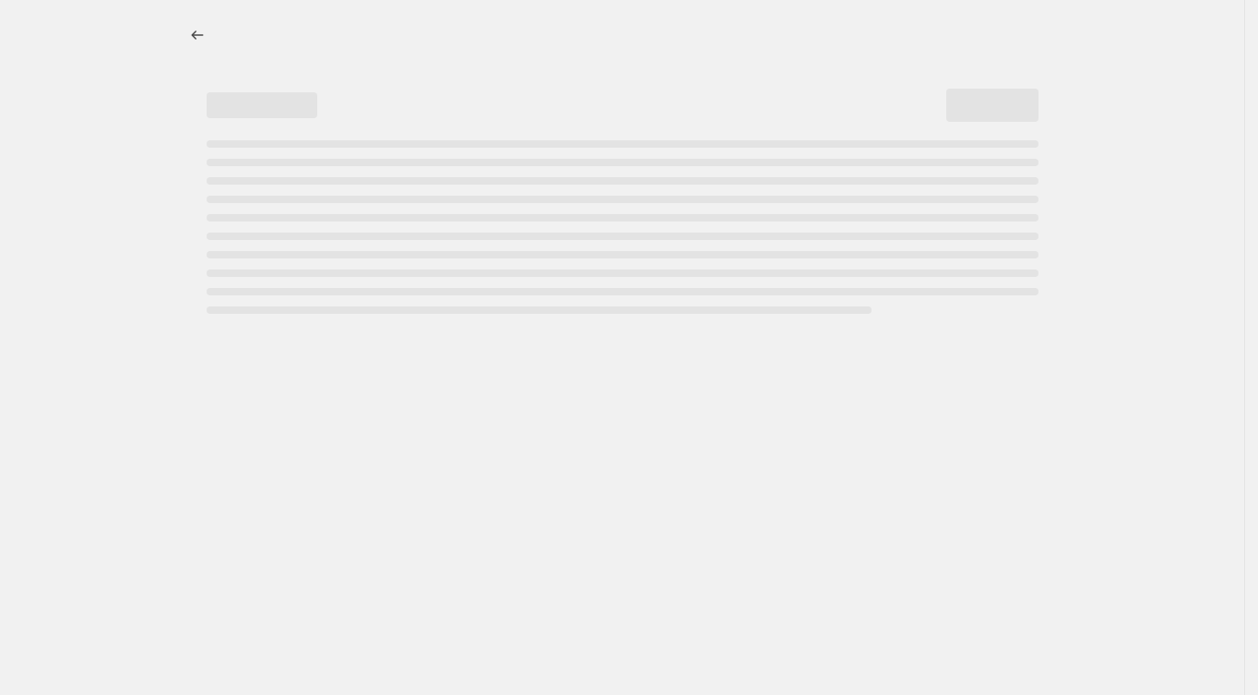
select select "percentage"
select select "collection"
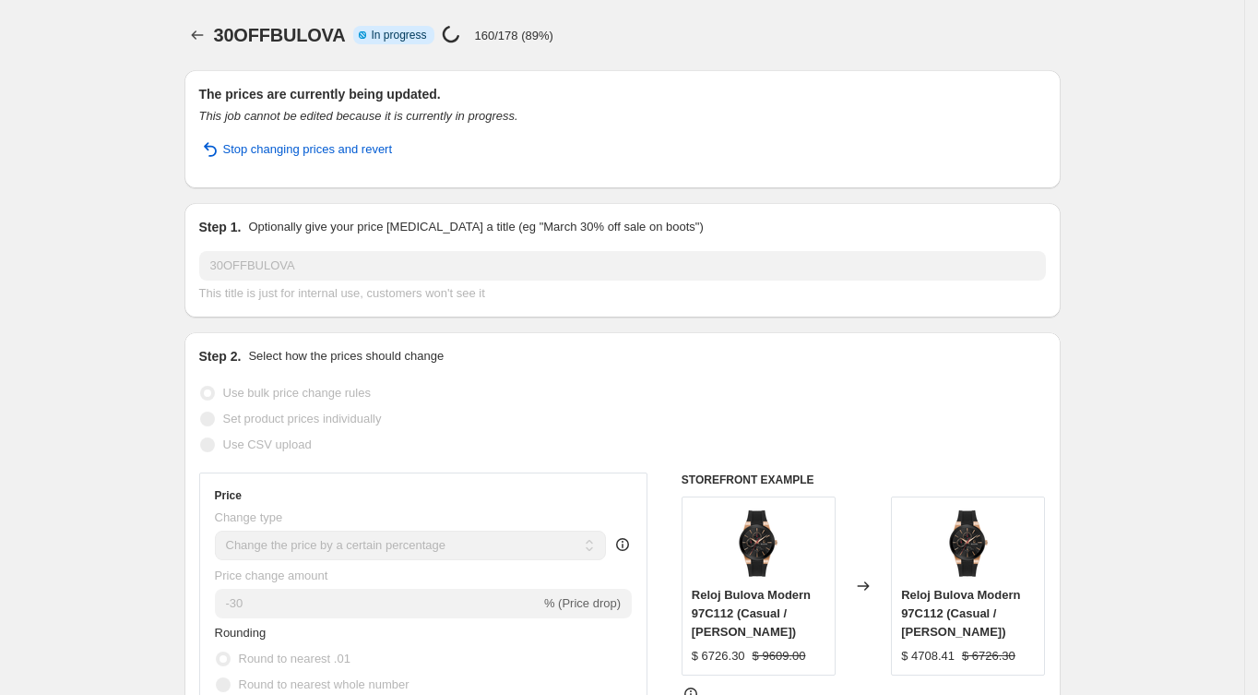
select select "percentage"
select select "collection"
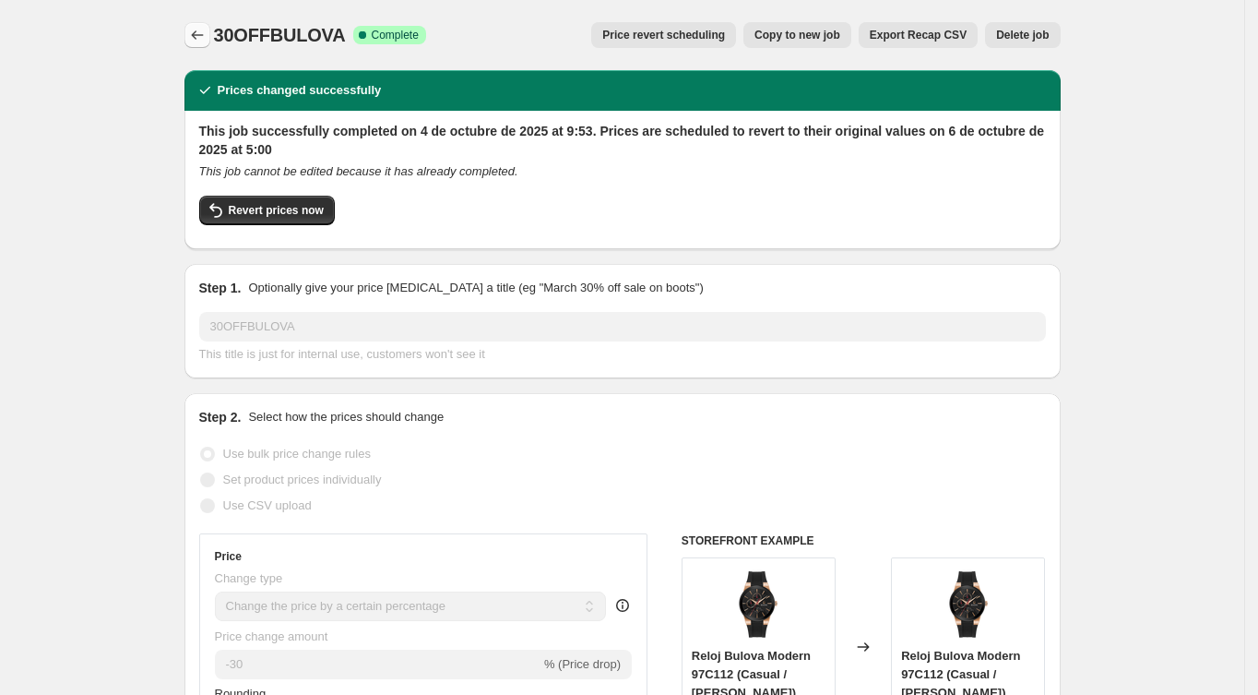
click at [193, 33] on button "Price change jobs" at bounding box center [197, 35] width 26 height 26
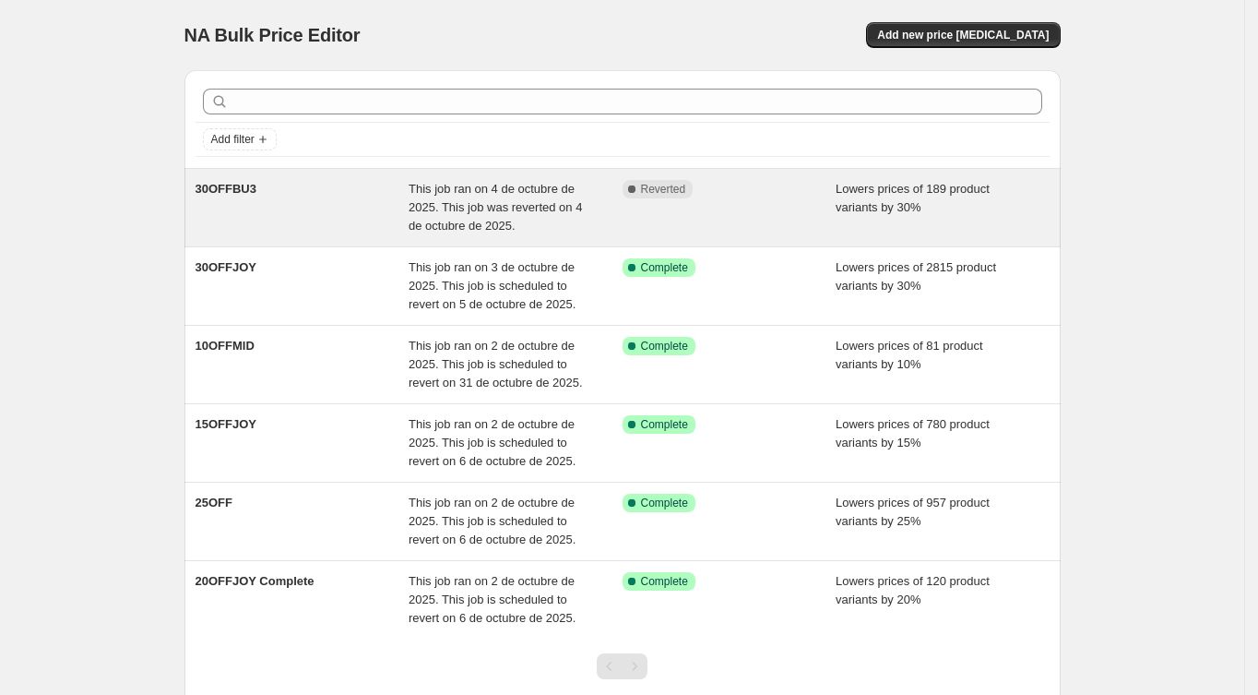
click at [451, 208] on span "This job ran on 4 de octubre de 2025. This job was reverted on 4 de octubre de …" at bounding box center [495, 207] width 173 height 51
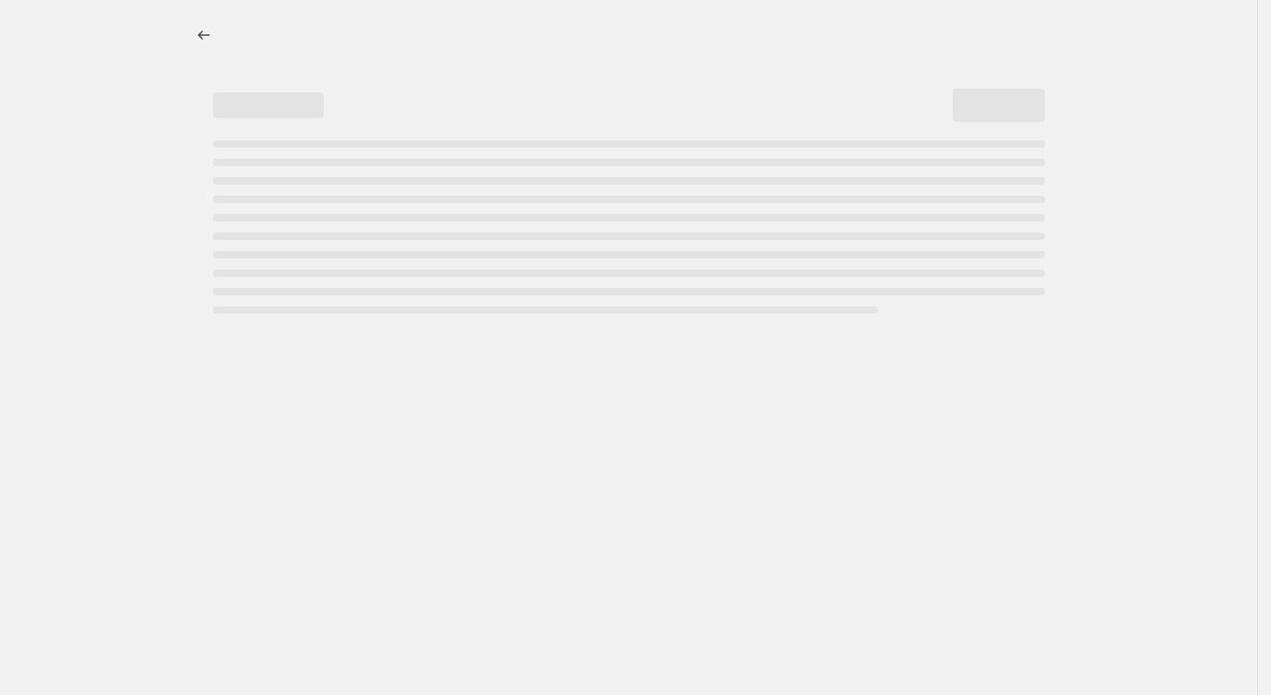
select select "percentage"
select select "collection"
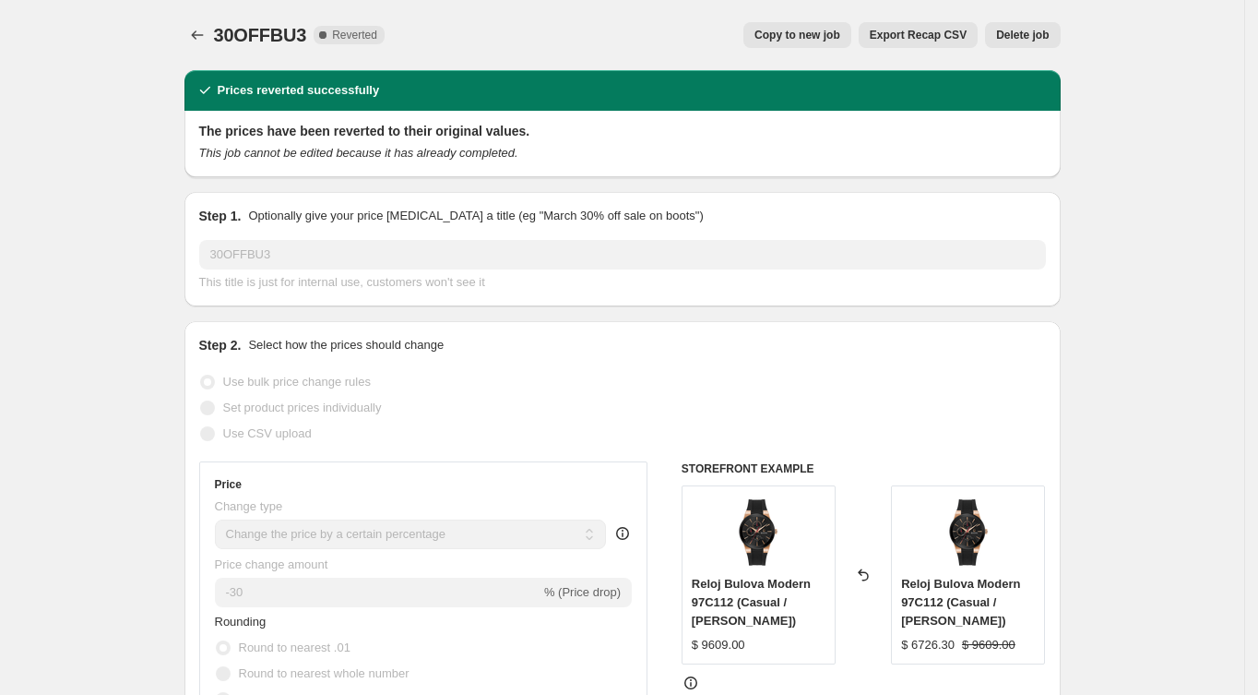
click at [1029, 38] on span "Delete job" at bounding box center [1022, 35] width 53 height 15
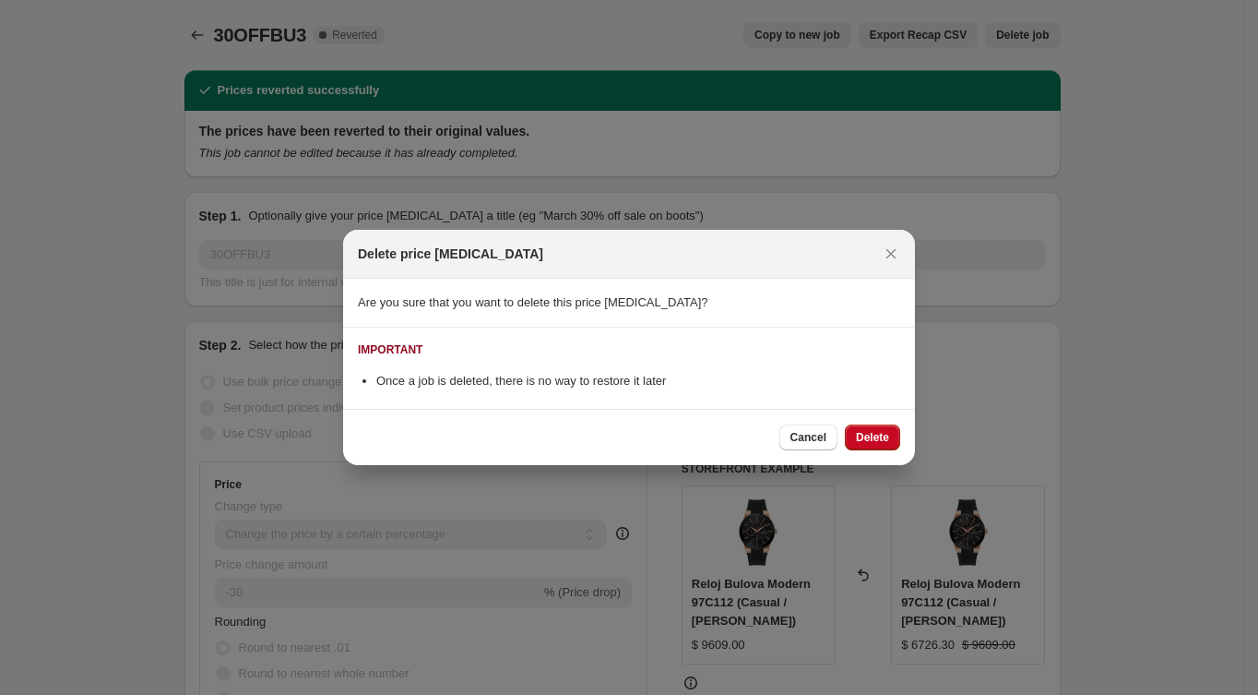
click at [873, 446] on button "Delete" at bounding box center [872, 437] width 55 height 26
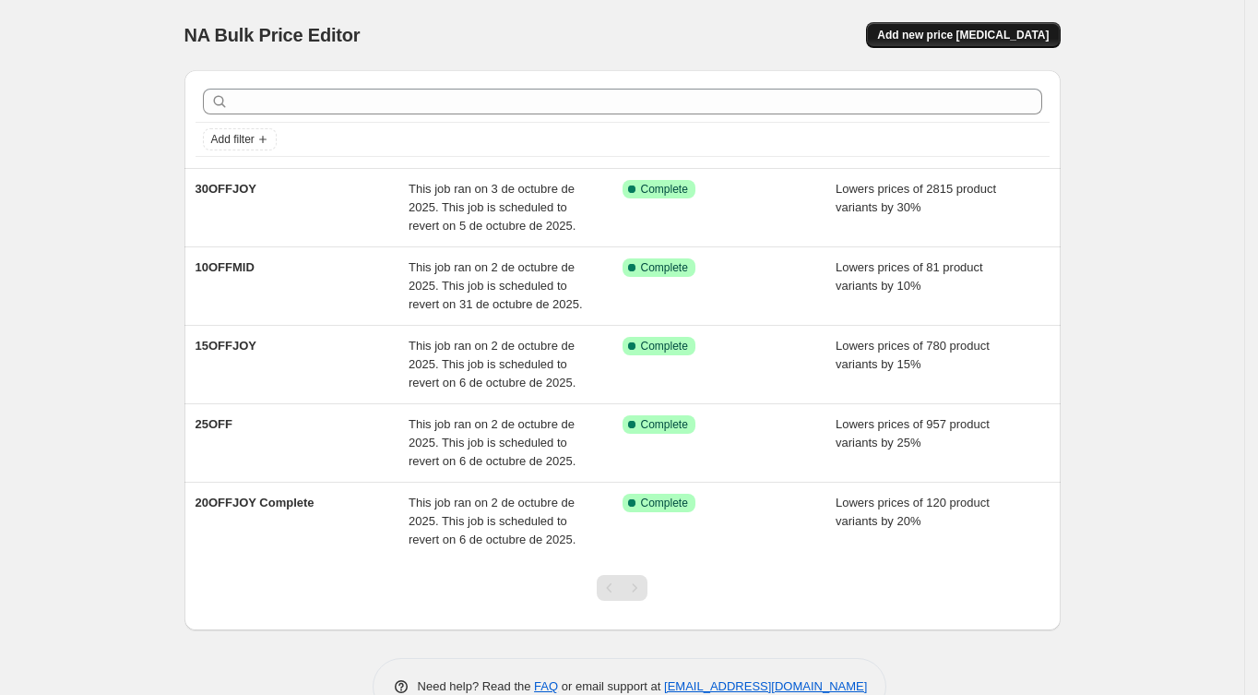
click at [956, 33] on span "Add new price [MEDICAL_DATA]" at bounding box center [963, 35] width 172 height 15
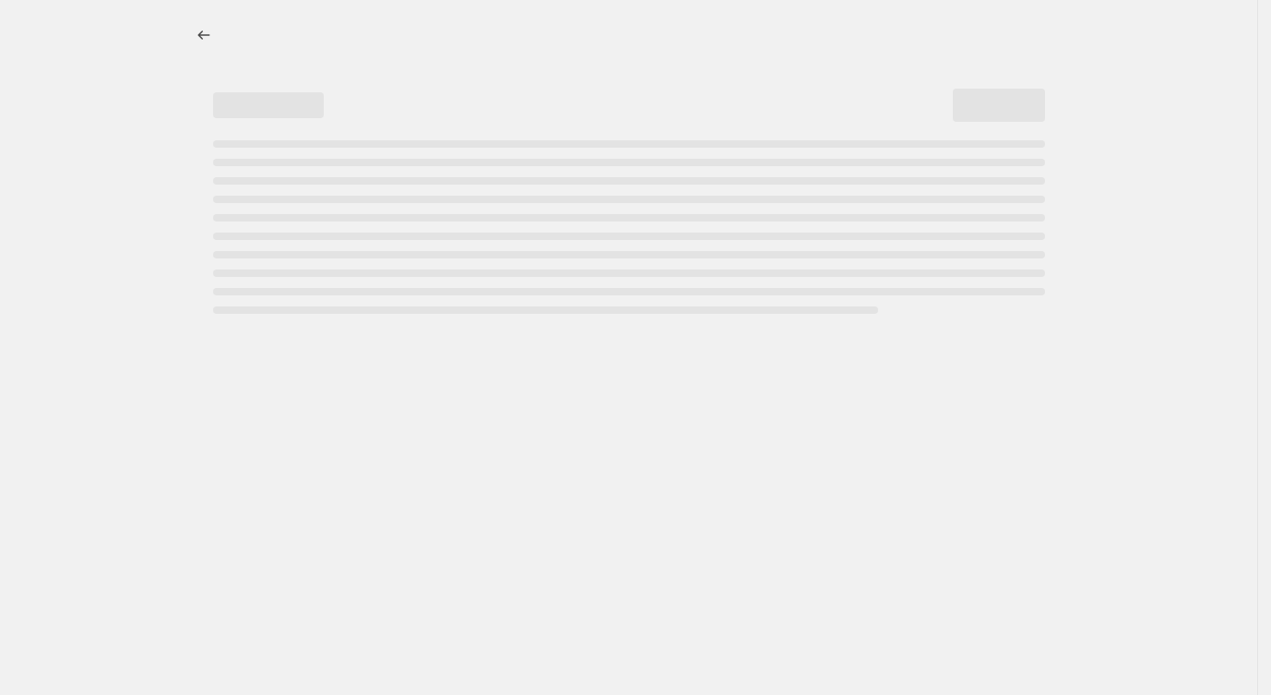
select select "percentage"
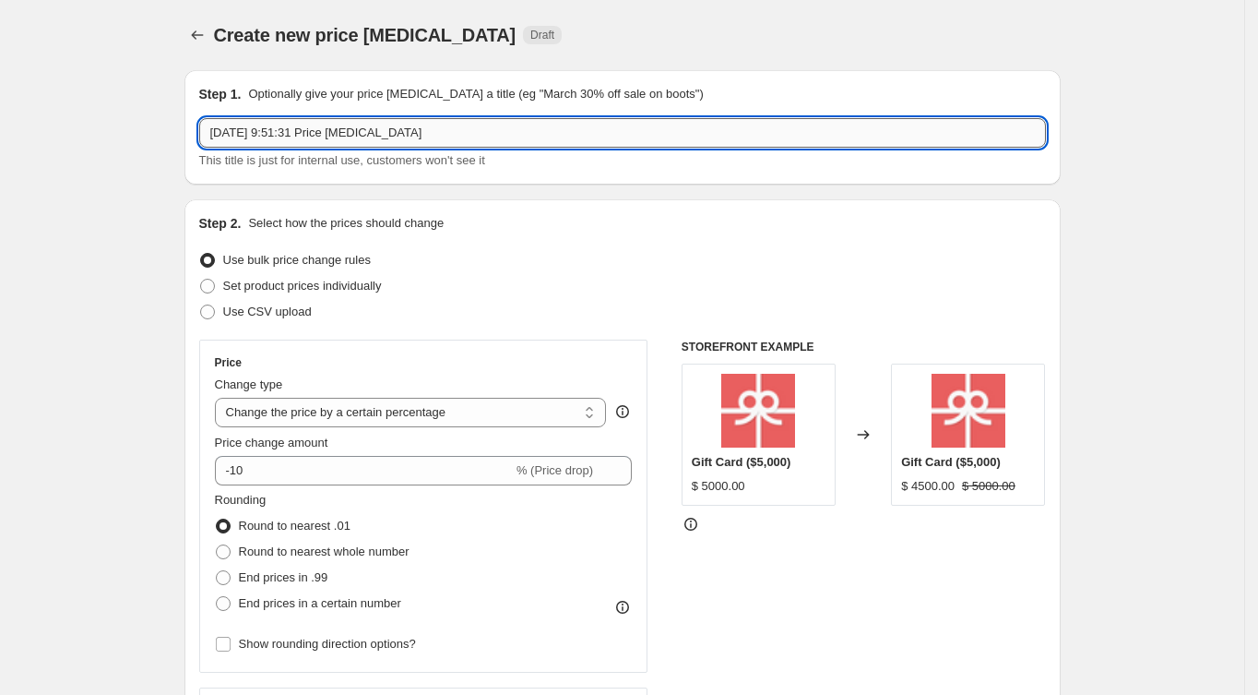
click at [397, 134] on input "[DATE] 9:51:31 Price [MEDICAL_DATA]" at bounding box center [622, 133] width 847 height 30
drag, startPoint x: 437, startPoint y: 137, endPoint x: 171, endPoint y: 132, distance: 266.6
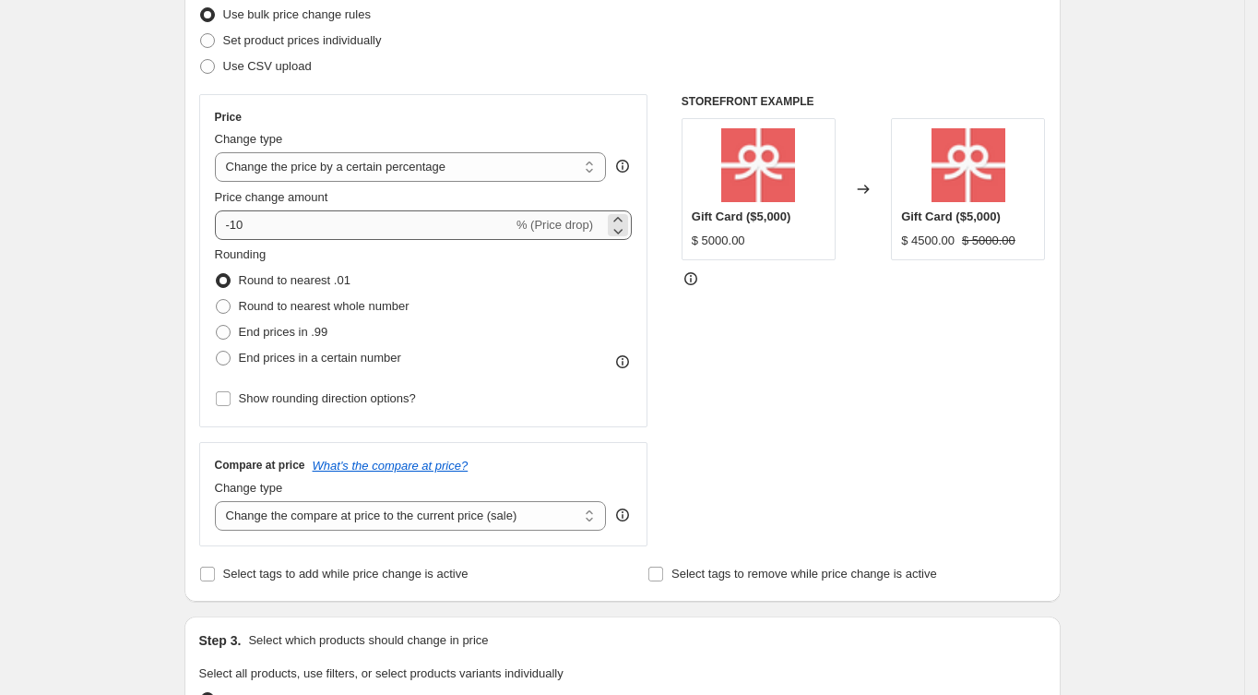
type input "30OFFBULOVA"
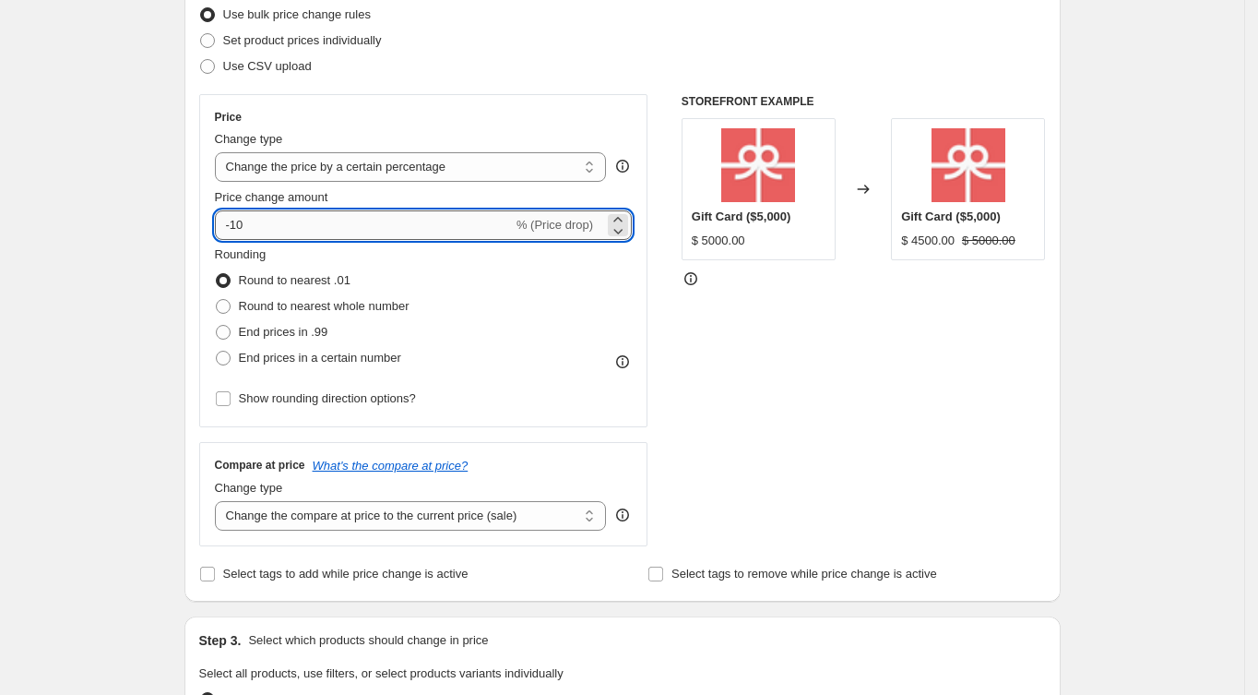
click at [303, 224] on input "-10" at bounding box center [364, 225] width 298 height 30
type input "-1"
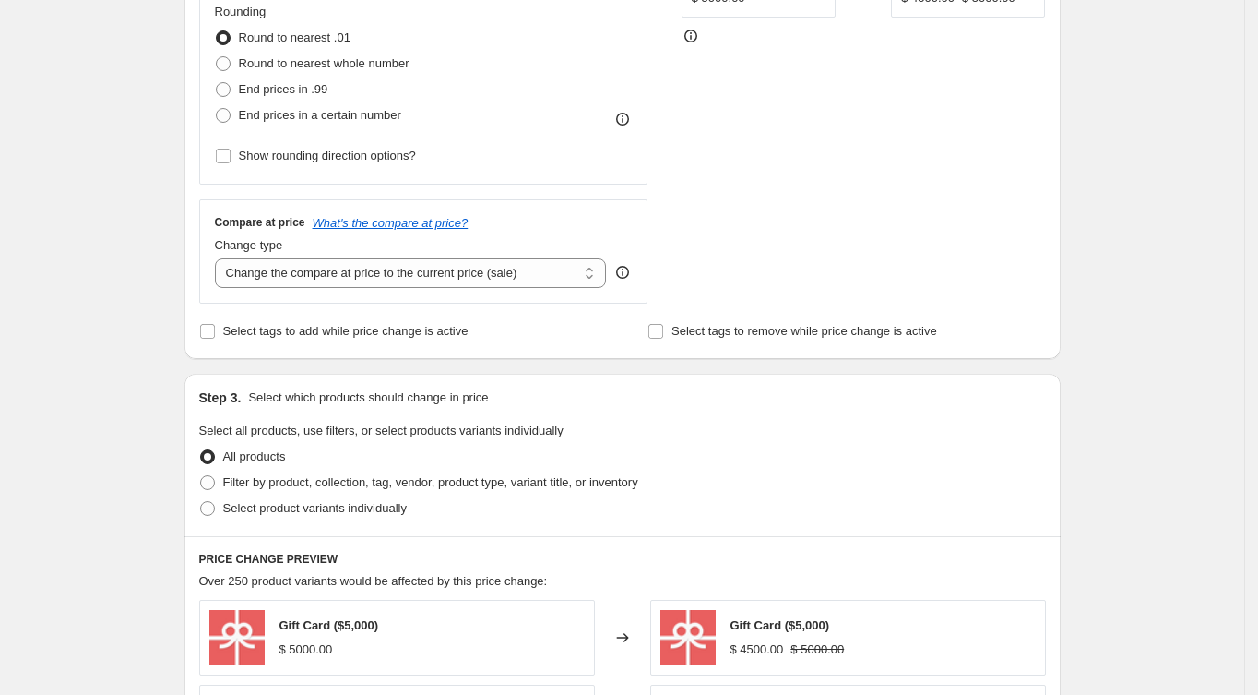
scroll to position [614, 0]
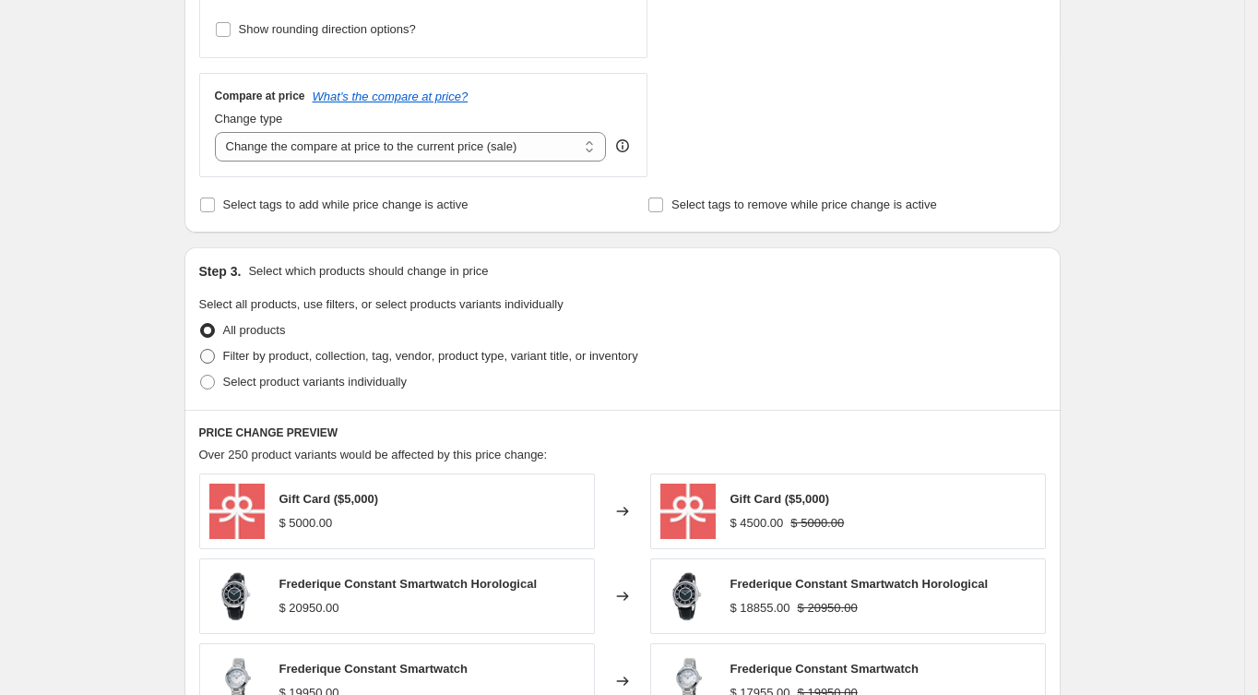
type input "-30"
click at [273, 352] on span "Filter by product, collection, tag, vendor, product type, variant title, or inv…" at bounding box center [430, 356] width 415 height 14
click at [201, 350] on input "Filter by product, collection, tag, vendor, product type, variant title, or inv…" at bounding box center [200, 349] width 1 height 1
radio input "true"
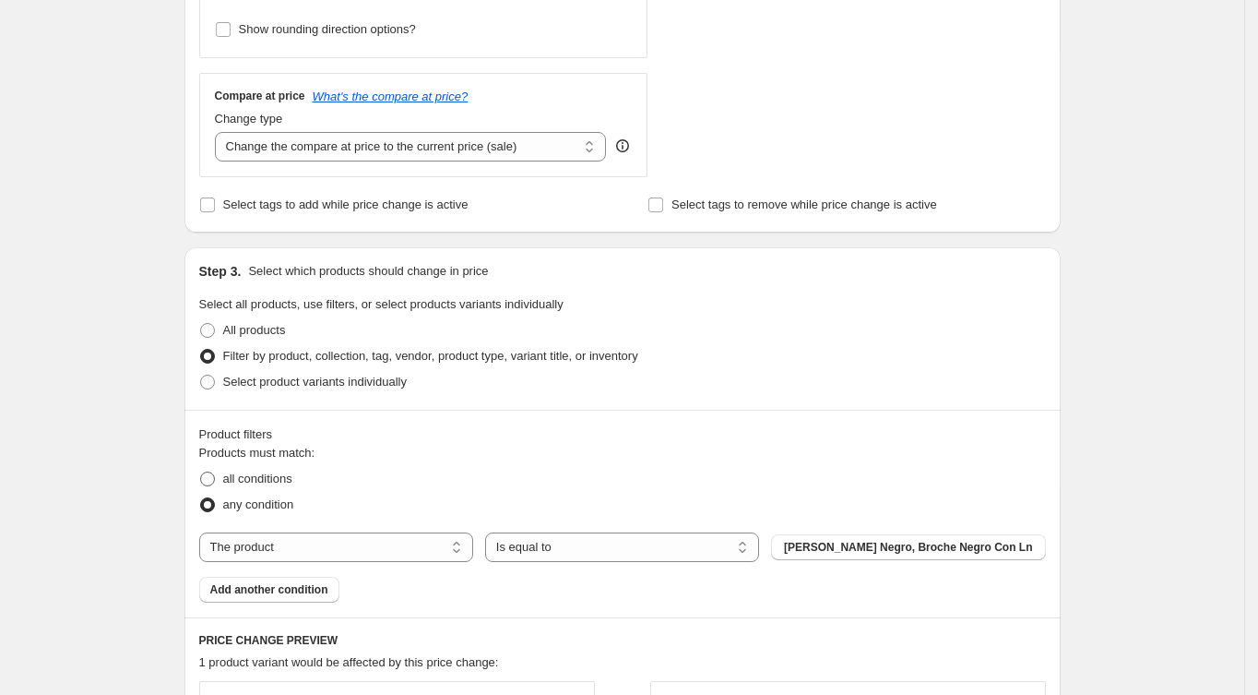
click at [291, 479] on span "all conditions" at bounding box center [257, 478] width 69 height 14
click at [201, 472] on input "all conditions" at bounding box center [200, 471] width 1 height 1
radio input "true"
click at [306, 539] on select "The product The product's collection The product's tag The product's vendor The…" at bounding box center [336, 547] width 274 height 30
select select "collection"
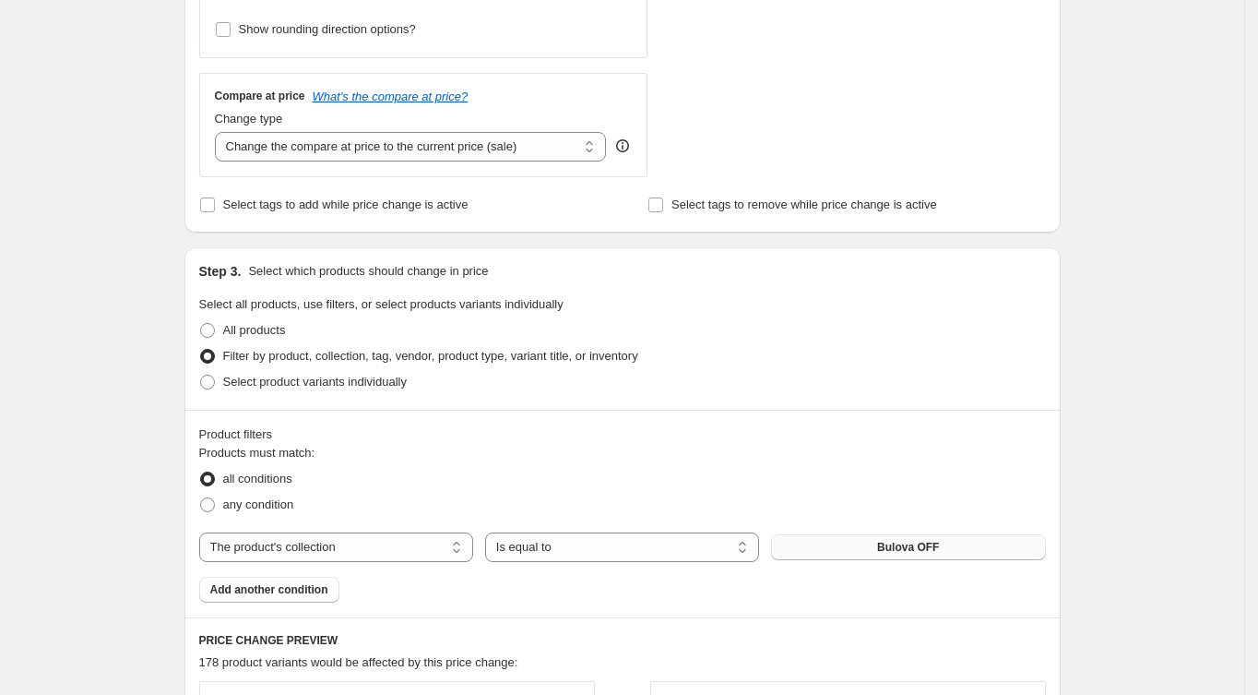
click at [896, 543] on span "Bulova OFF" at bounding box center [908, 547] width 62 height 15
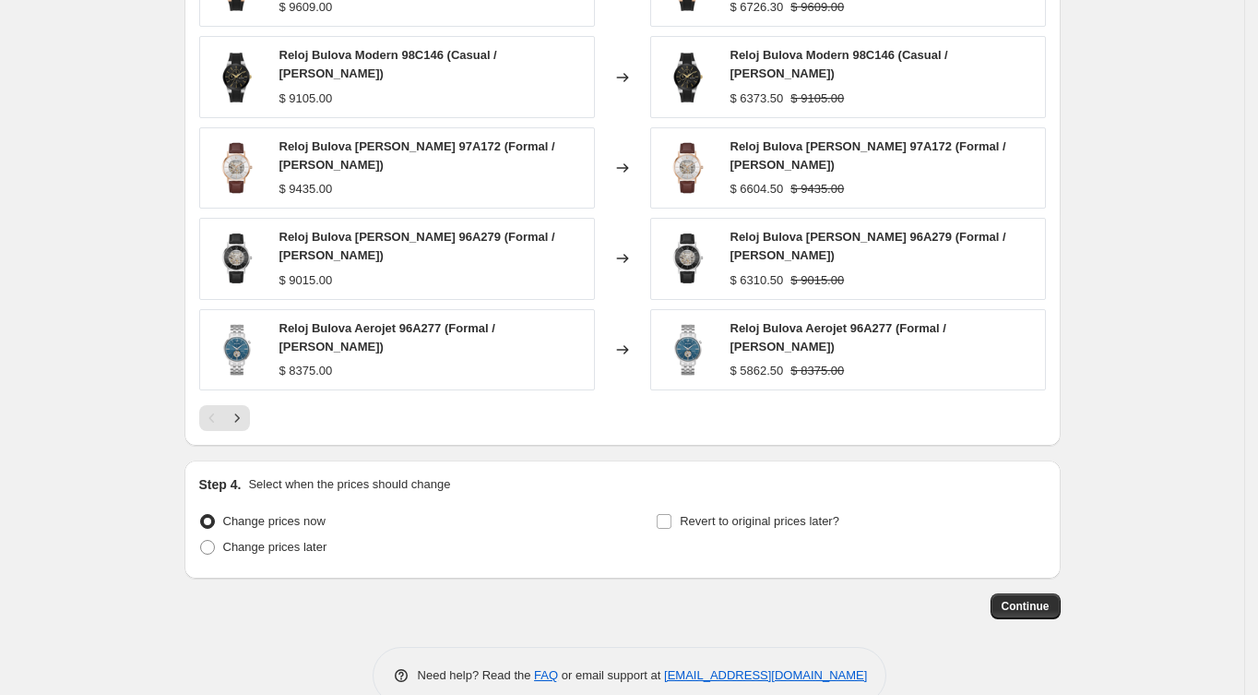
scroll to position [1352, 0]
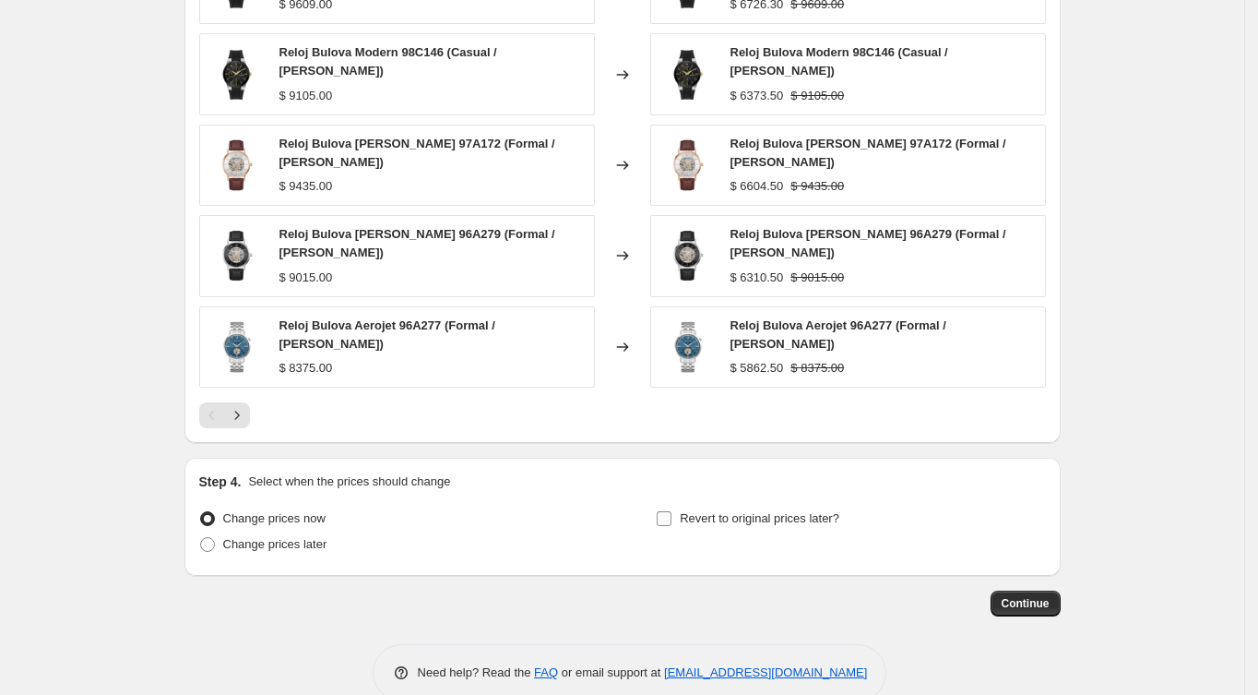
click at [679, 505] on label "Revert to original prices later?" at bounding box center [748, 518] width 184 height 26
click at [671, 511] on input "Revert to original prices later?" at bounding box center [664, 518] width 15 height 15
checkbox input "true"
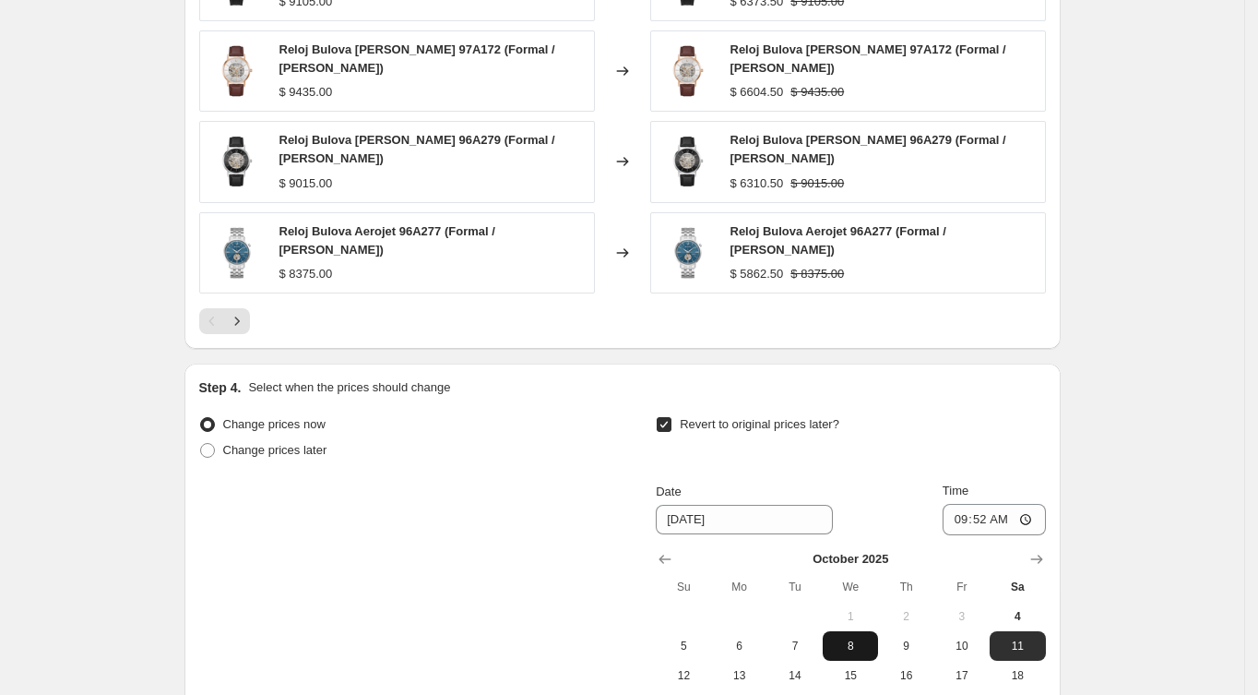
scroll to position [1476, 0]
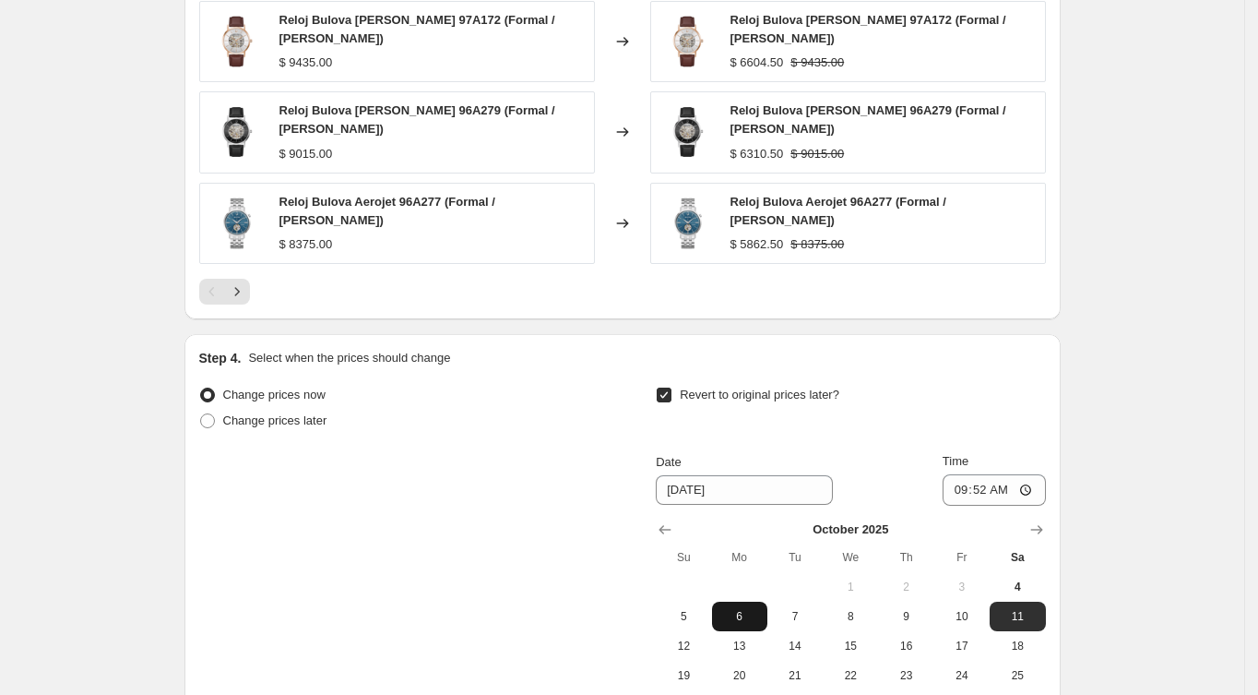
drag, startPoint x: 763, startPoint y: 577, endPoint x: 992, endPoint y: 495, distance: 243.9
click at [760, 609] on span "6" at bounding box center [739, 616] width 41 height 15
type input "[DATE]"
click at [957, 474] on input "09:52" at bounding box center [994, 489] width 103 height 31
type input "05:00"
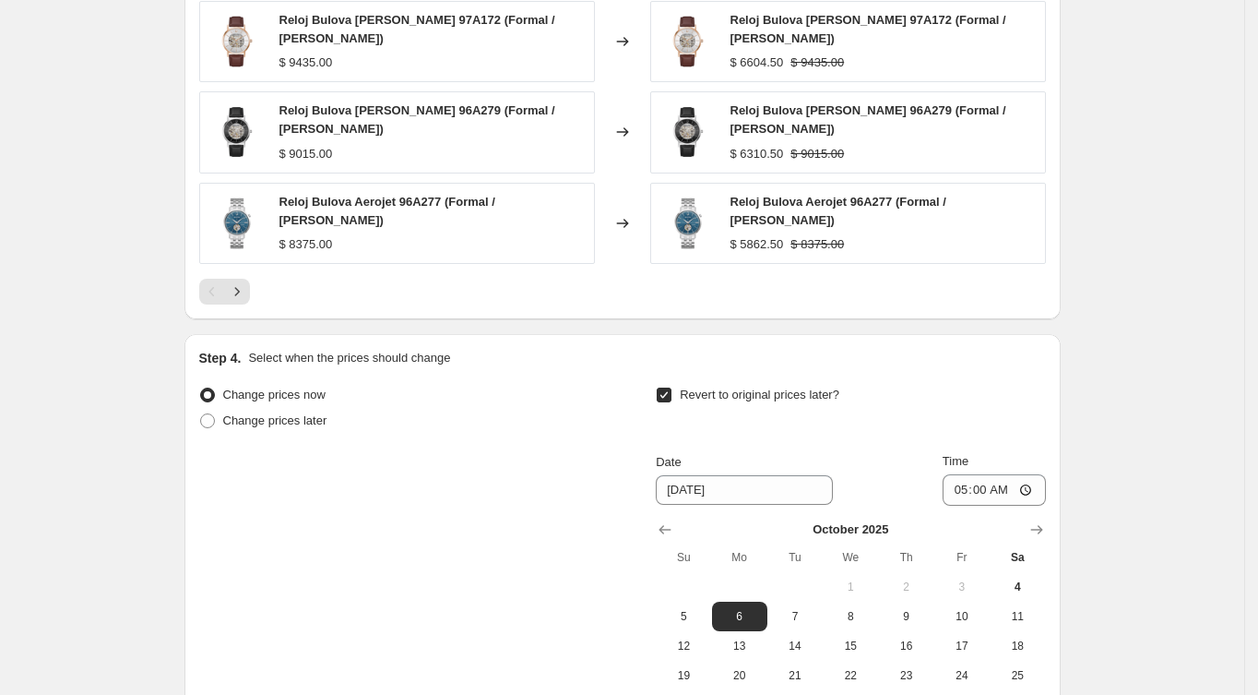
click at [1020, 382] on div "Revert to original prices later?" at bounding box center [850, 409] width 389 height 55
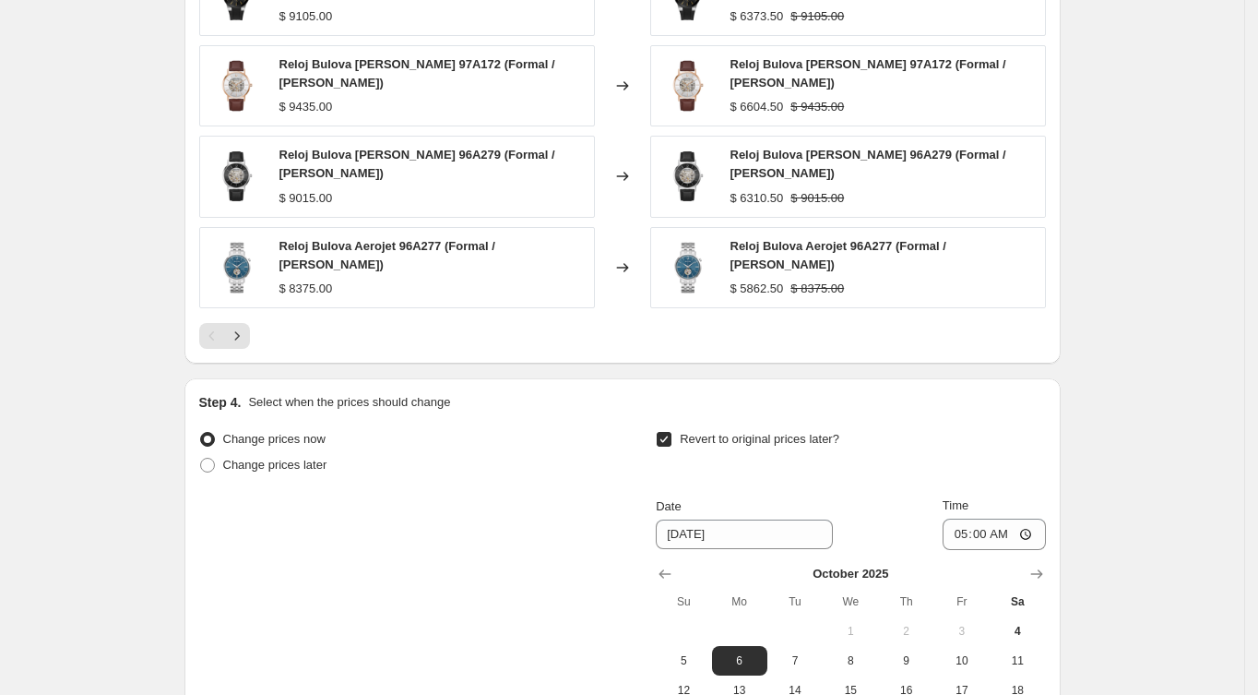
scroll to position [1598, 0]
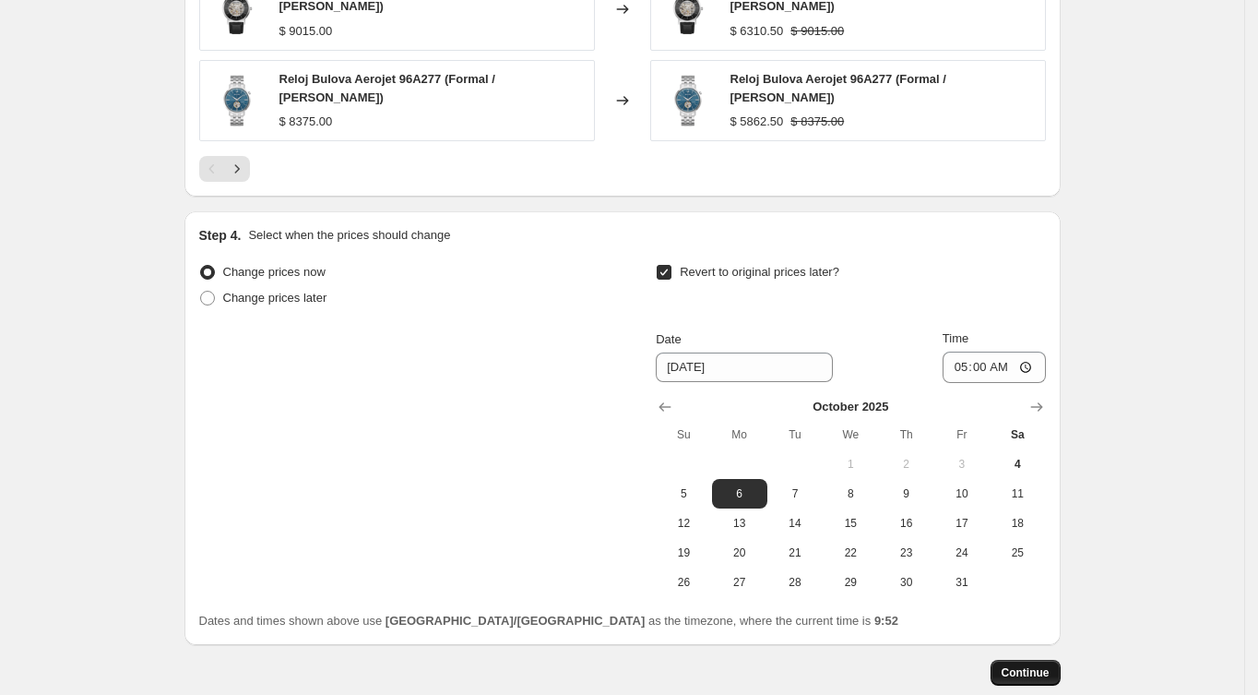
click at [1035, 665] on span "Continue" at bounding box center [1026, 672] width 48 height 15
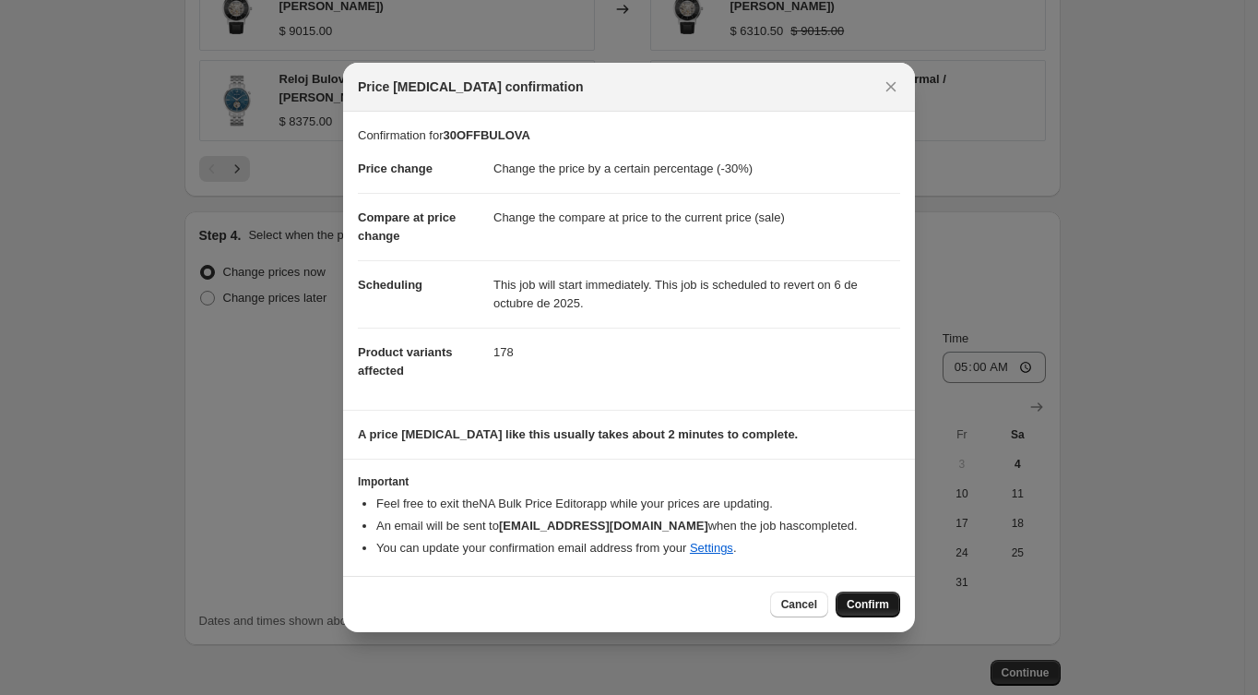
click at [883, 611] on span "Confirm" at bounding box center [868, 604] width 42 height 15
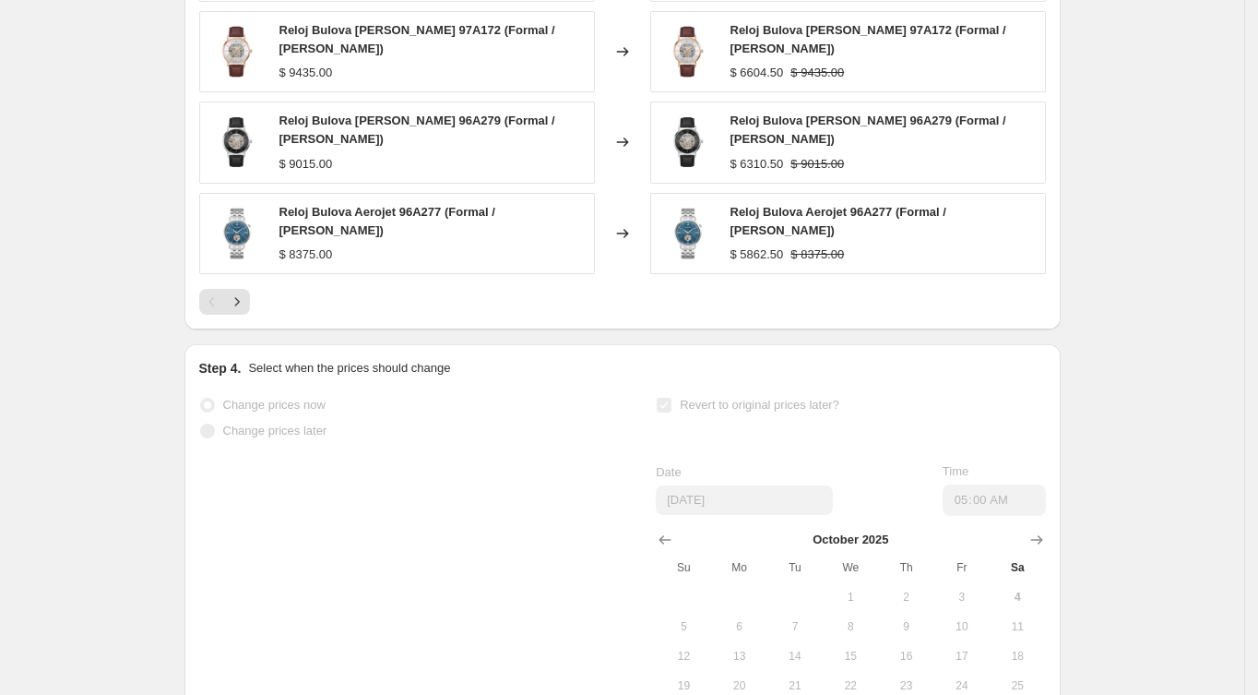
scroll to position [1646, 0]
